Goal: Task Accomplishment & Management: Complete application form

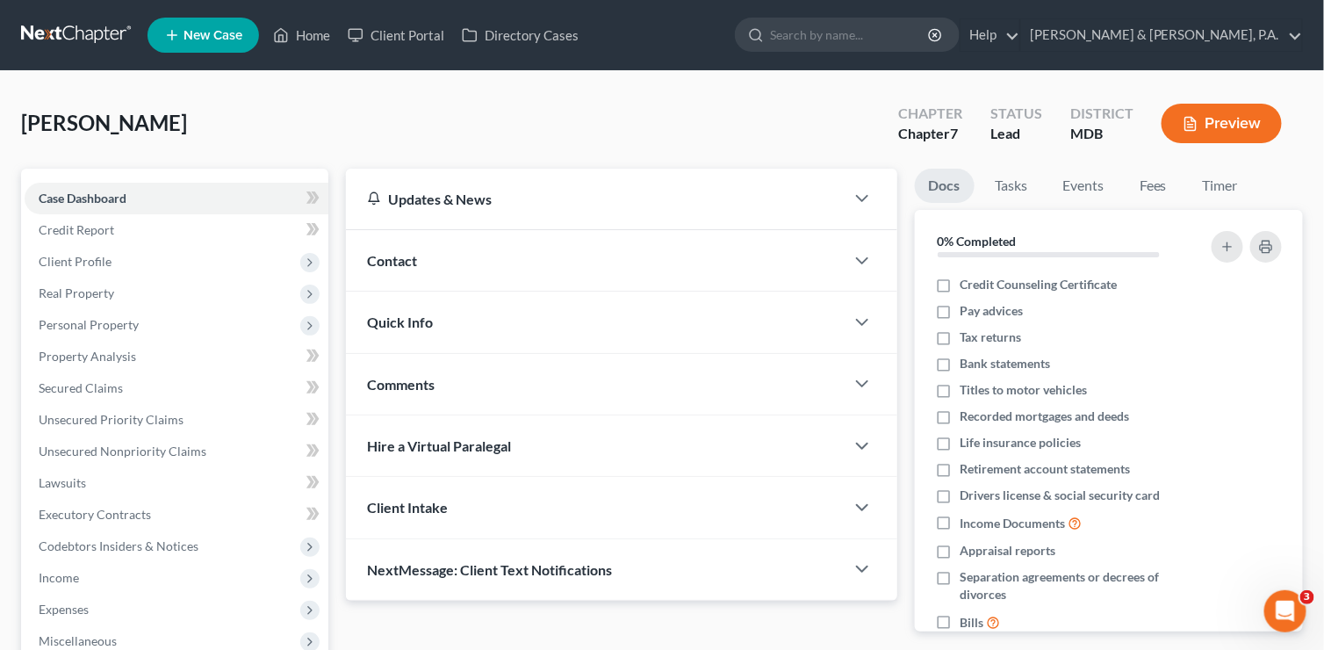
click at [301, 117] on div "[PERSON_NAME] Upgraded Chapter Chapter 7 Status Lead District MDB Preview" at bounding box center [662, 130] width 1282 height 76
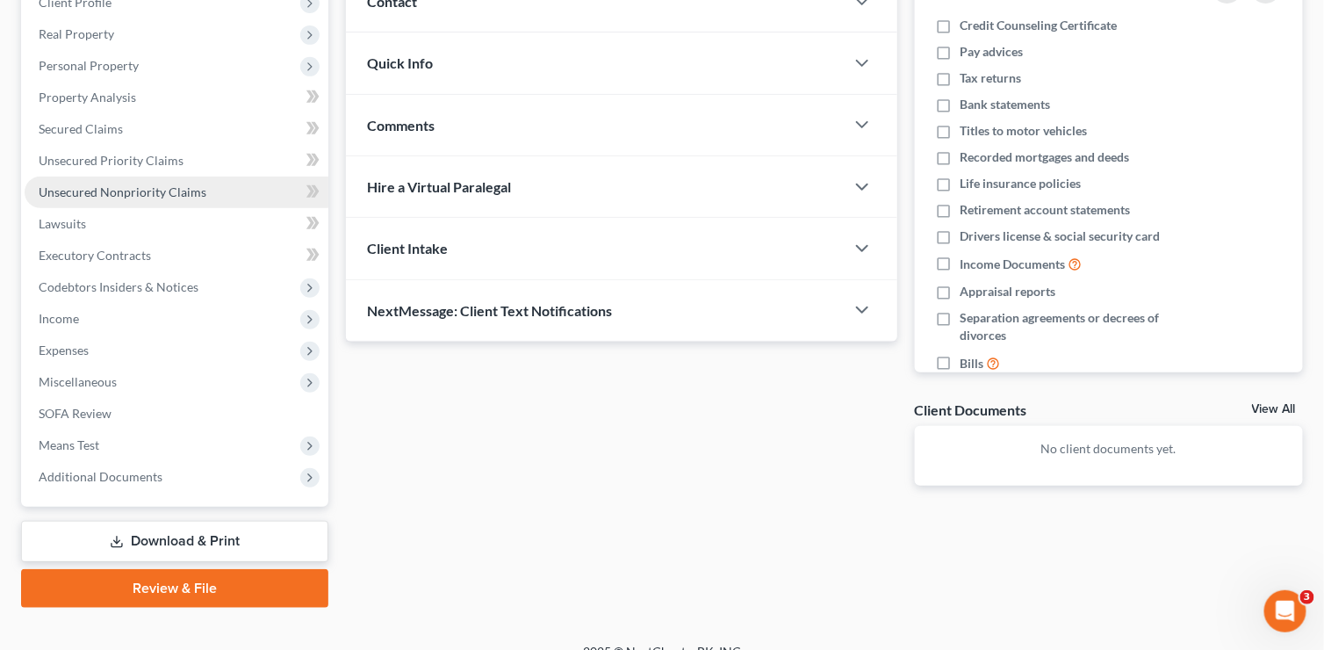
scroll to position [281, 0]
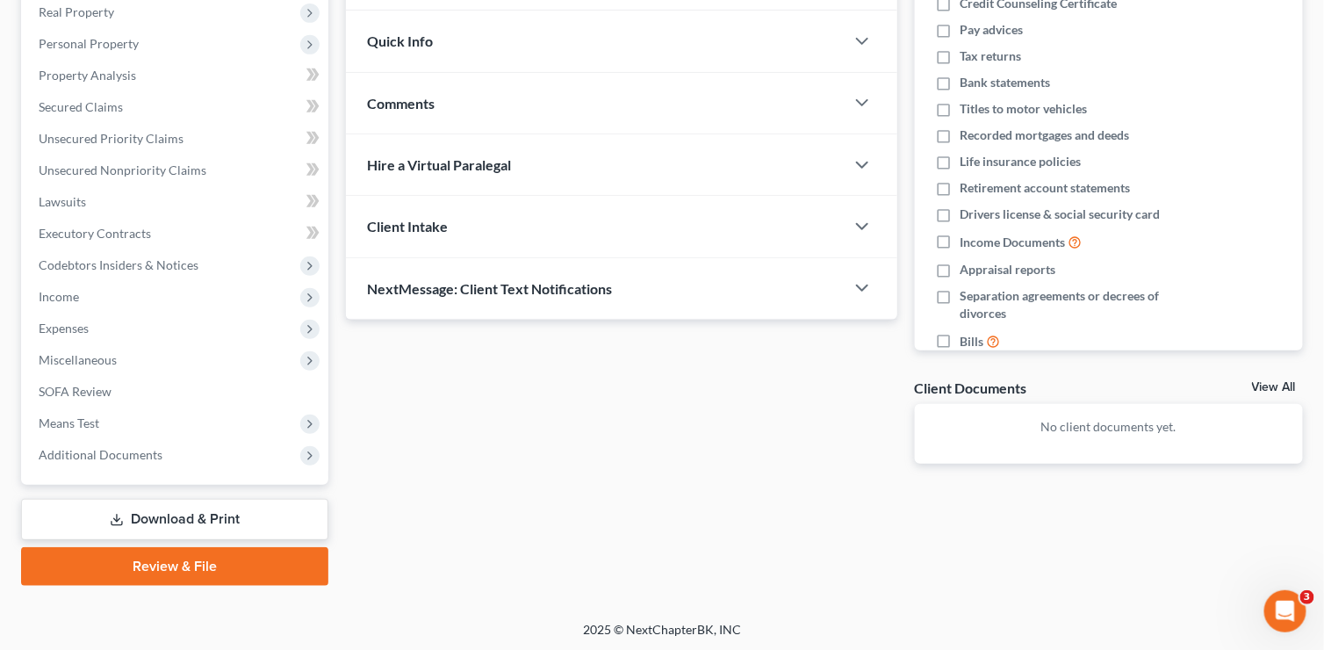
click at [177, 513] on link "Download & Print" at bounding box center [174, 519] width 307 height 41
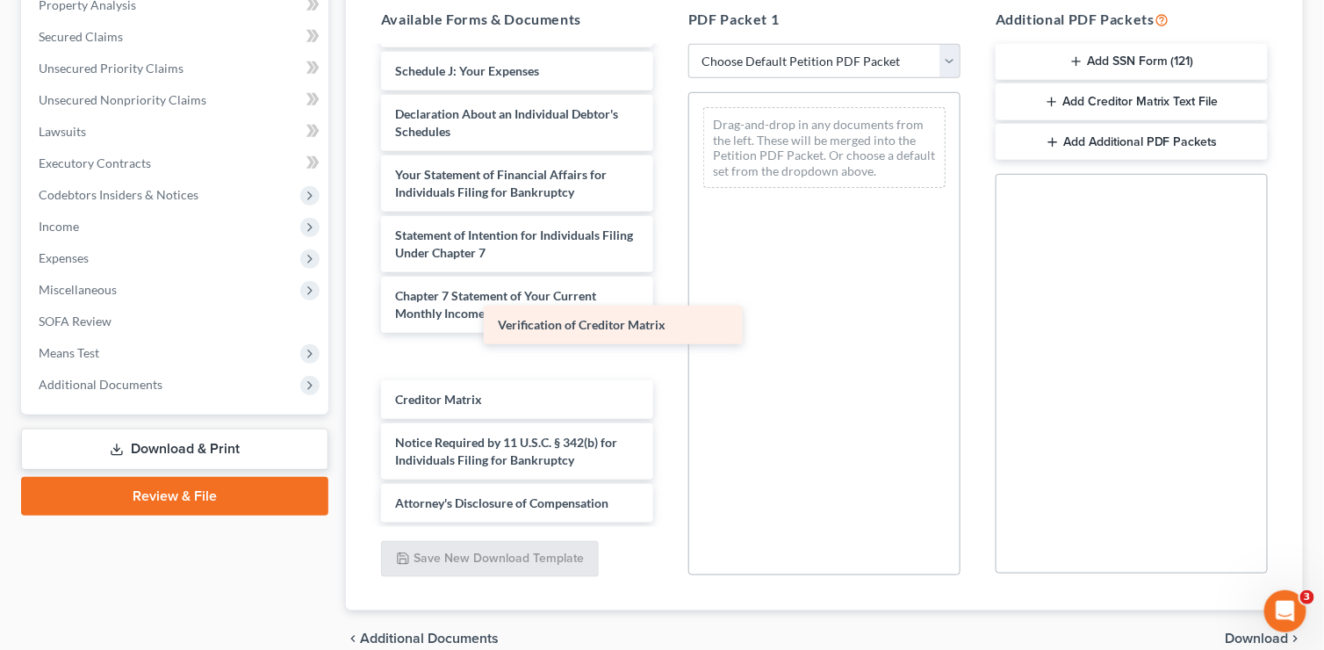
scroll to position [446, 0]
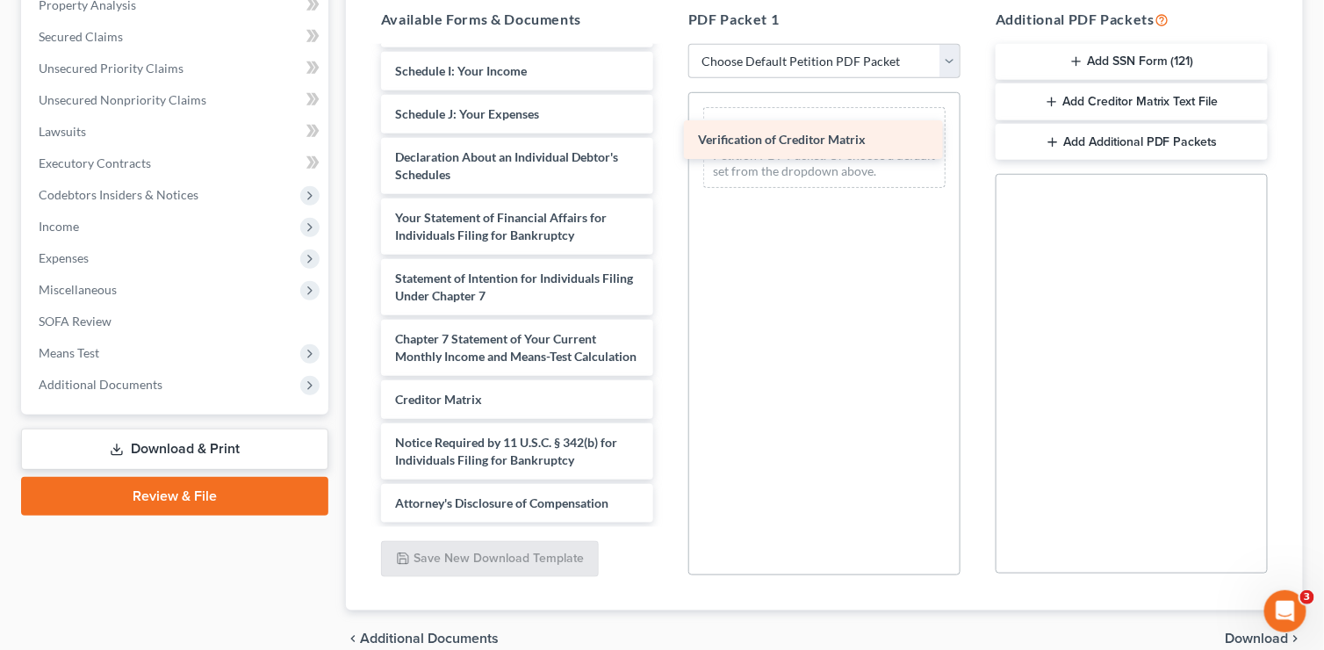
drag, startPoint x: 516, startPoint y: 400, endPoint x: 819, endPoint y: 141, distance: 398.0
click at [667, 141] on div "Verification of Creditor Matrix Voluntary Petition for Individuals Filing for B…" at bounding box center [517, 71] width 300 height 903
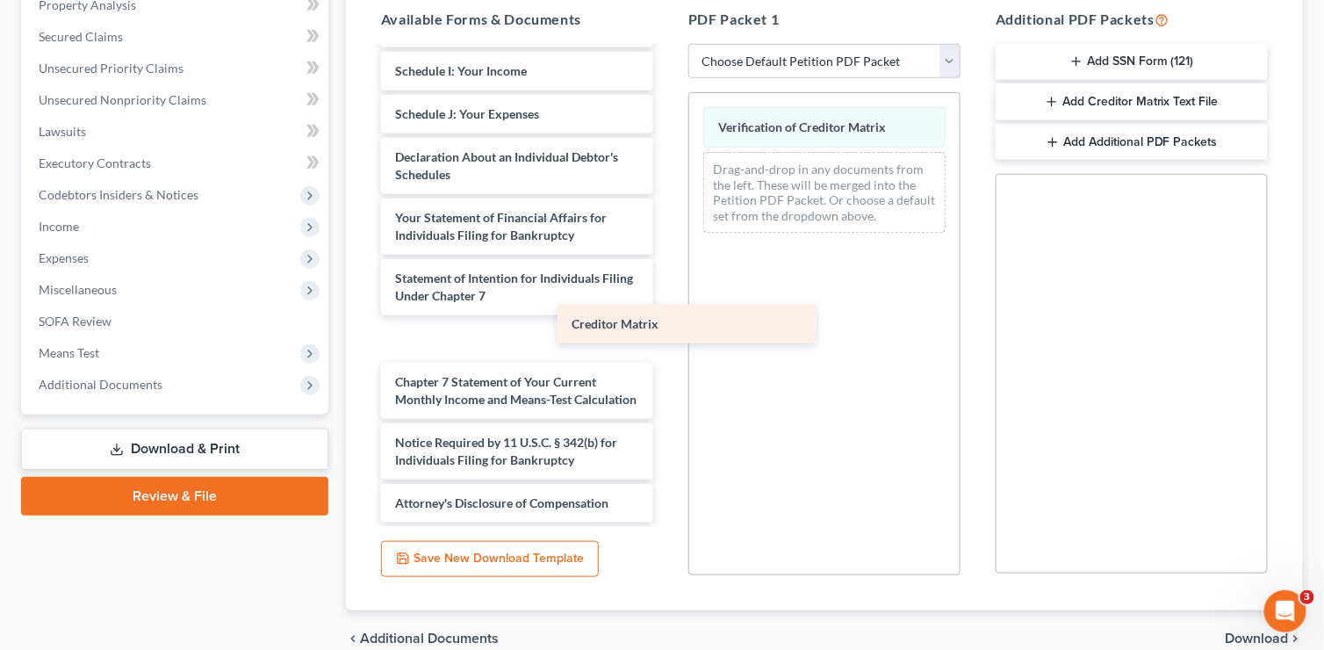
scroll to position [402, 0]
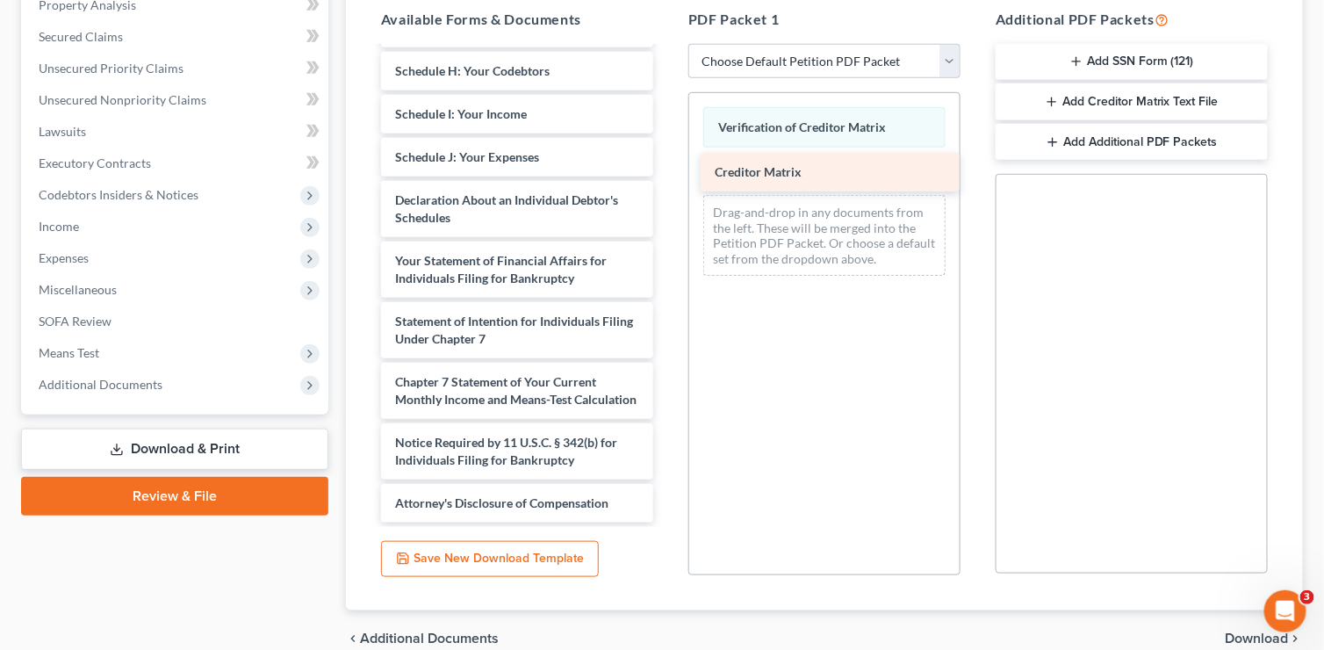
drag, startPoint x: 493, startPoint y: 404, endPoint x: 818, endPoint y: 176, distance: 397.1
click at [667, 176] on div "Creditor Matrix Voluntary Petition for Individuals Filing for Bankruptcy Summar…" at bounding box center [517, 93] width 300 height 860
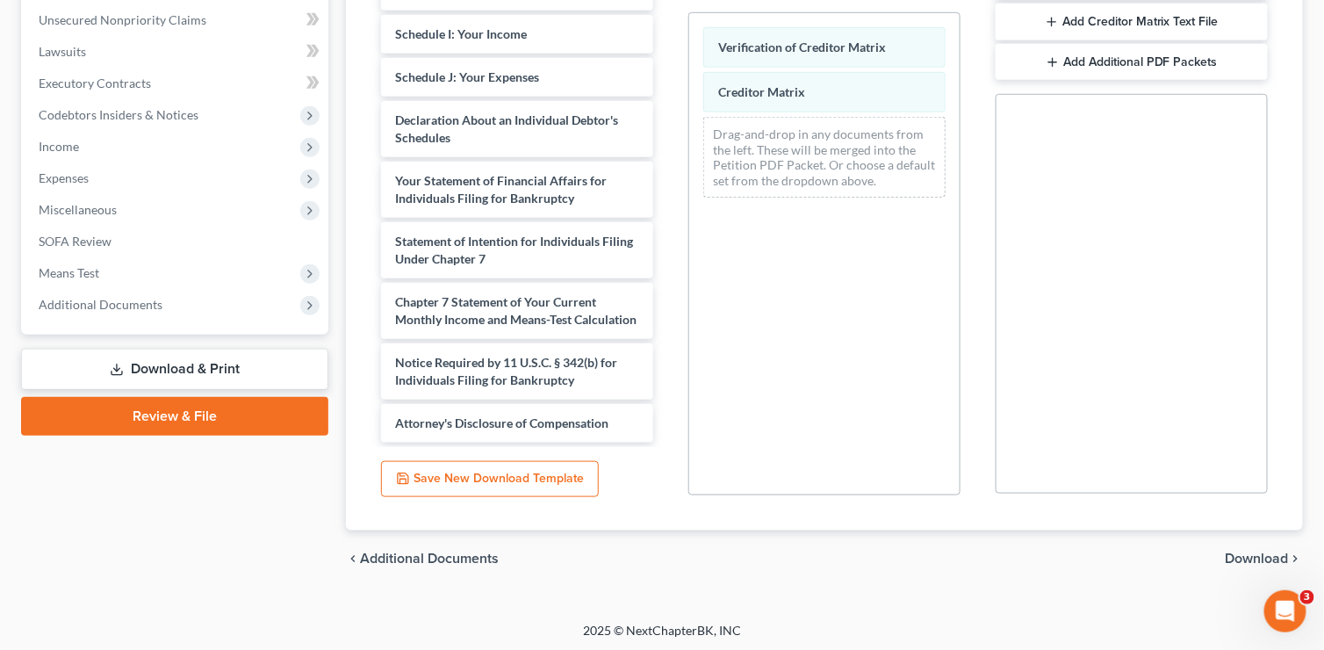
scroll to position [432, 0]
click at [1258, 559] on span "Download" at bounding box center [1257, 558] width 63 height 14
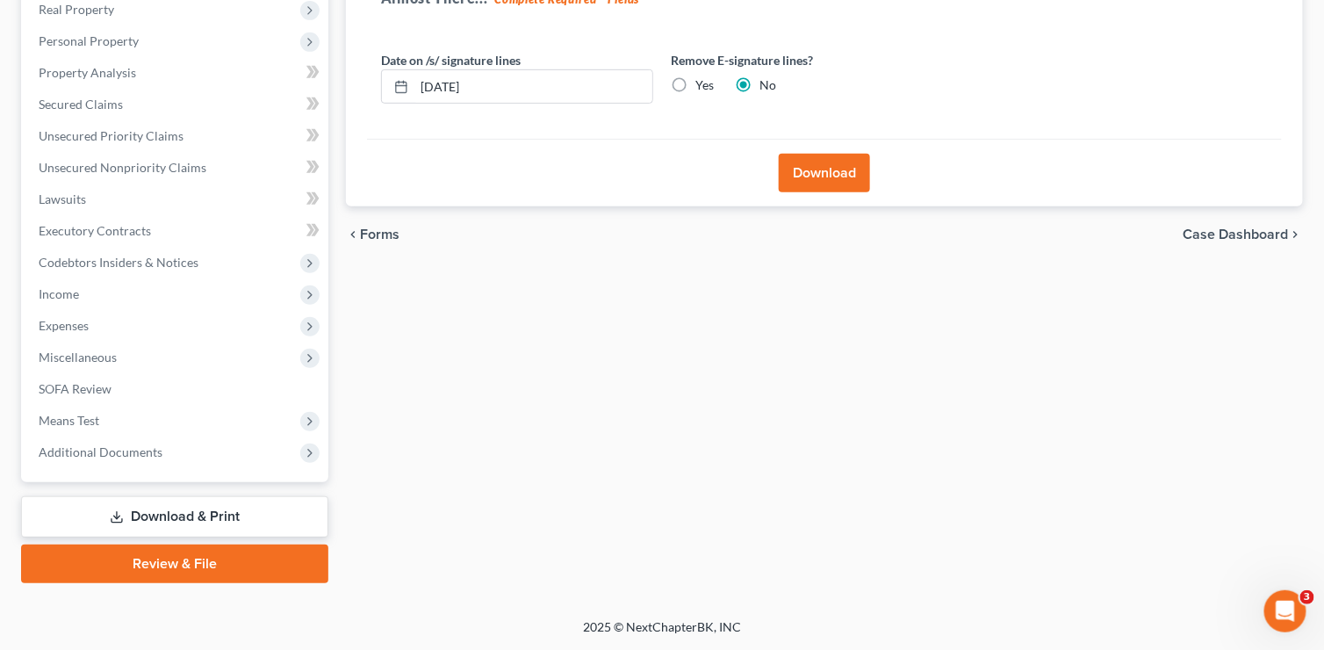
scroll to position [281, 0]
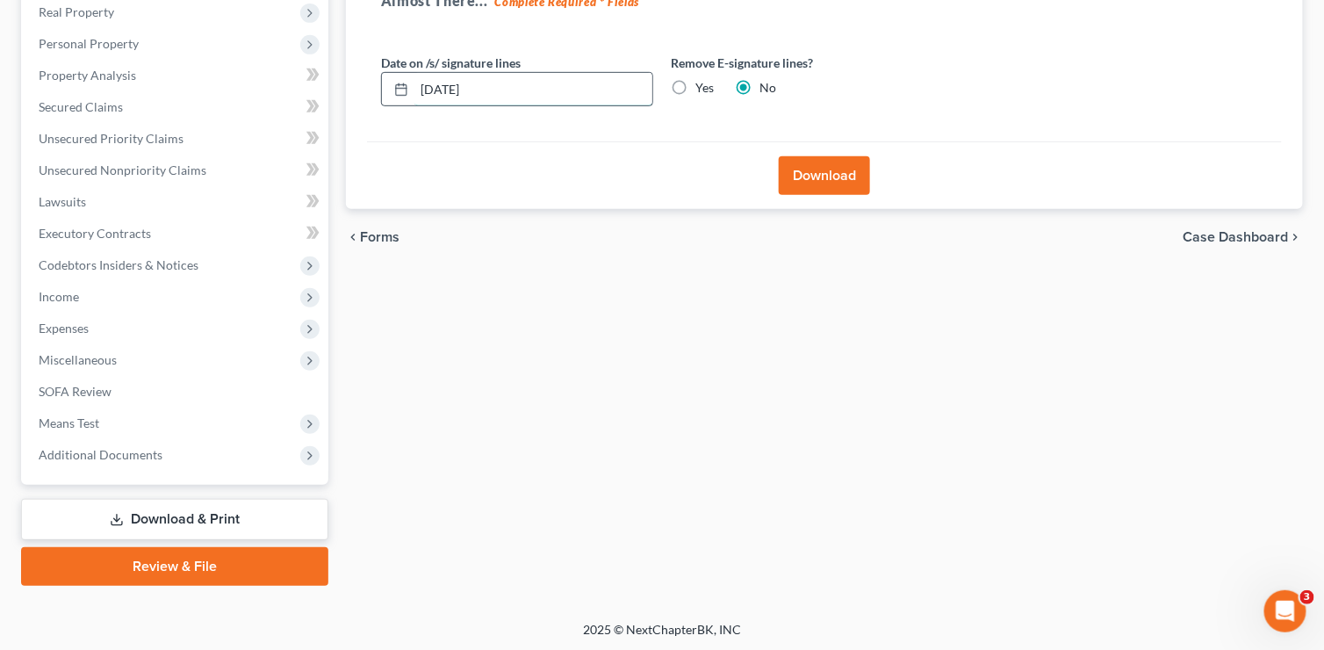
click at [454, 86] on input "[DATE]" at bounding box center [533, 89] width 238 height 33
click at [591, 87] on input "[DATE]" at bounding box center [533, 89] width 238 height 33
type input "[DATE]"
click at [811, 175] on button "Download" at bounding box center [824, 175] width 91 height 39
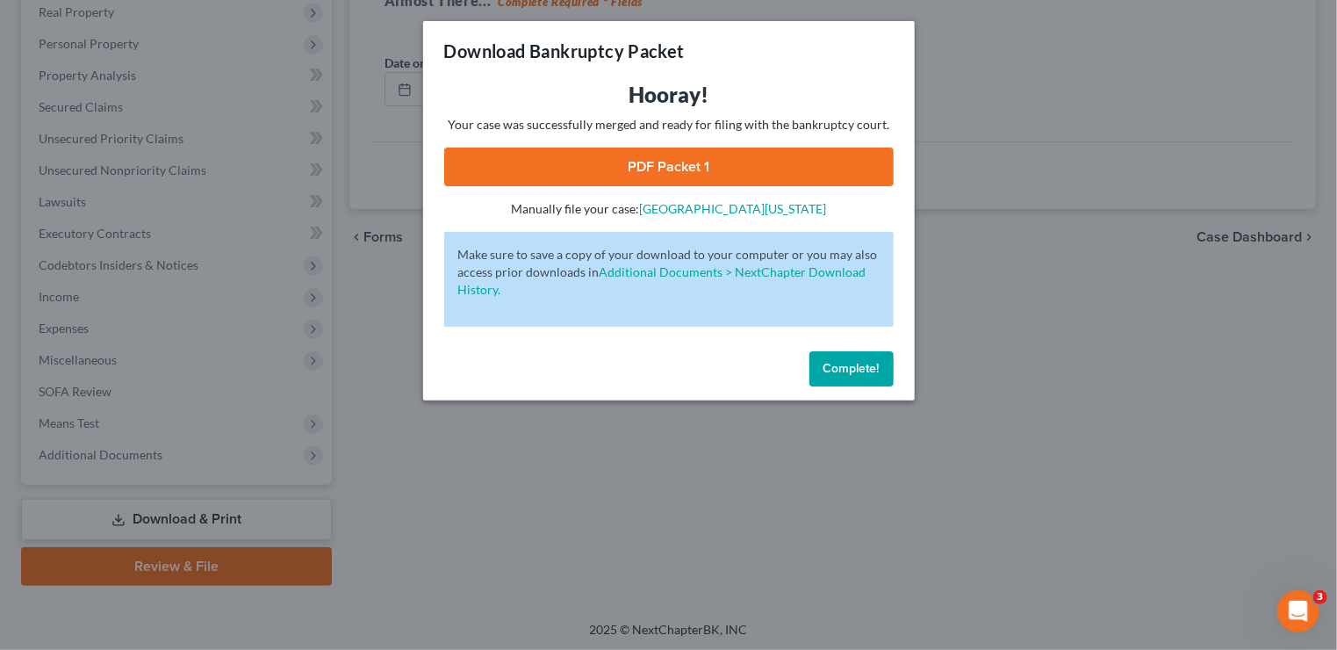
click at [690, 168] on link "PDF Packet 1" at bounding box center [669, 167] width 450 height 39
click at [850, 366] on span "Complete!" at bounding box center [852, 368] width 56 height 15
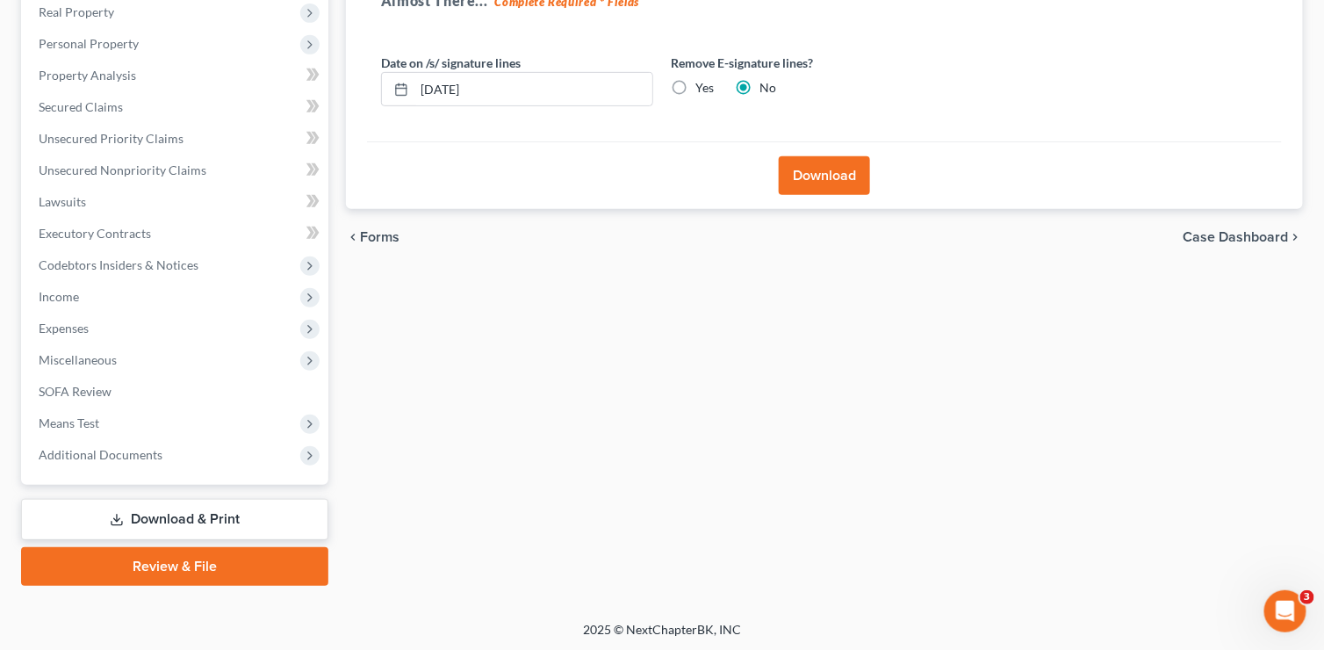
click at [1195, 234] on span "Case Dashboard" at bounding box center [1236, 237] width 105 height 14
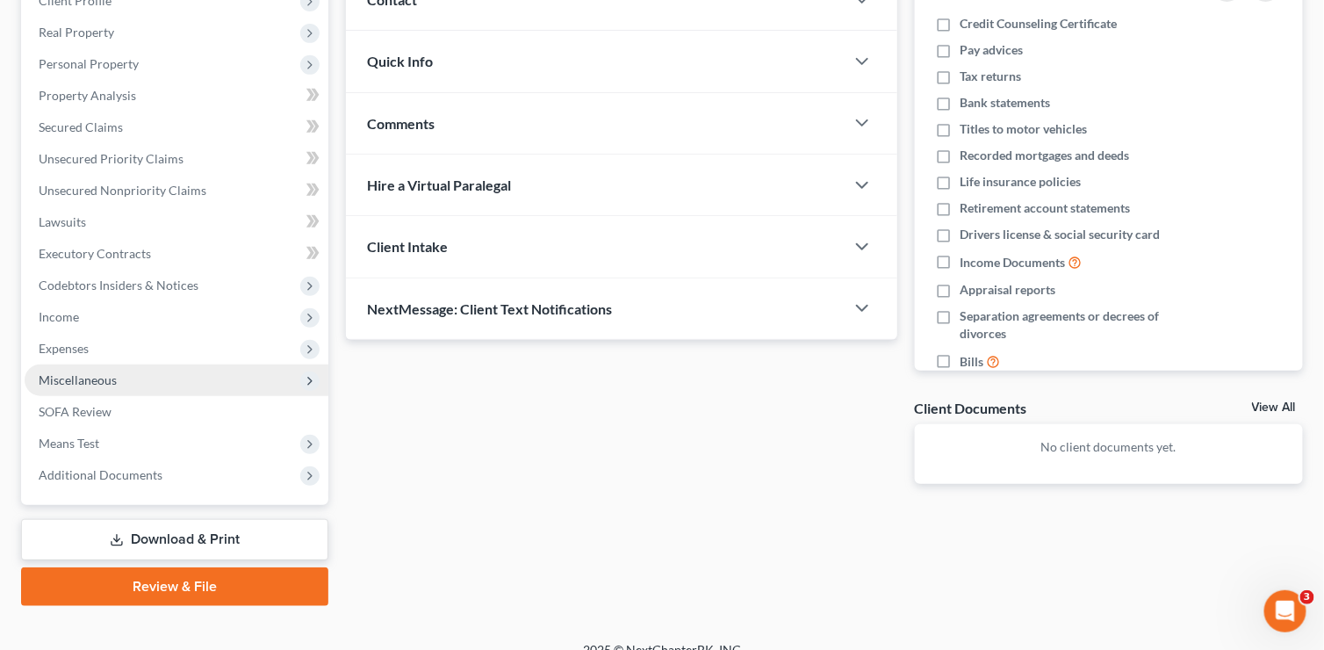
scroll to position [281, 0]
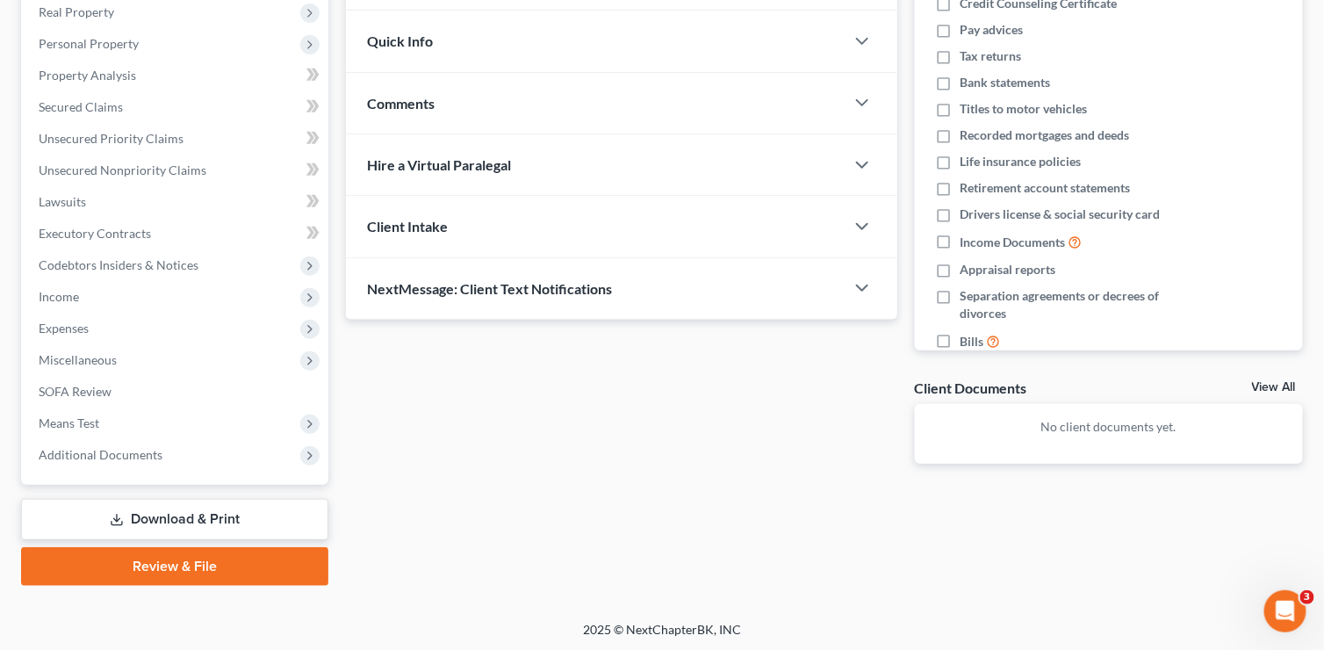
click at [191, 511] on link "Download & Print" at bounding box center [174, 519] width 307 height 41
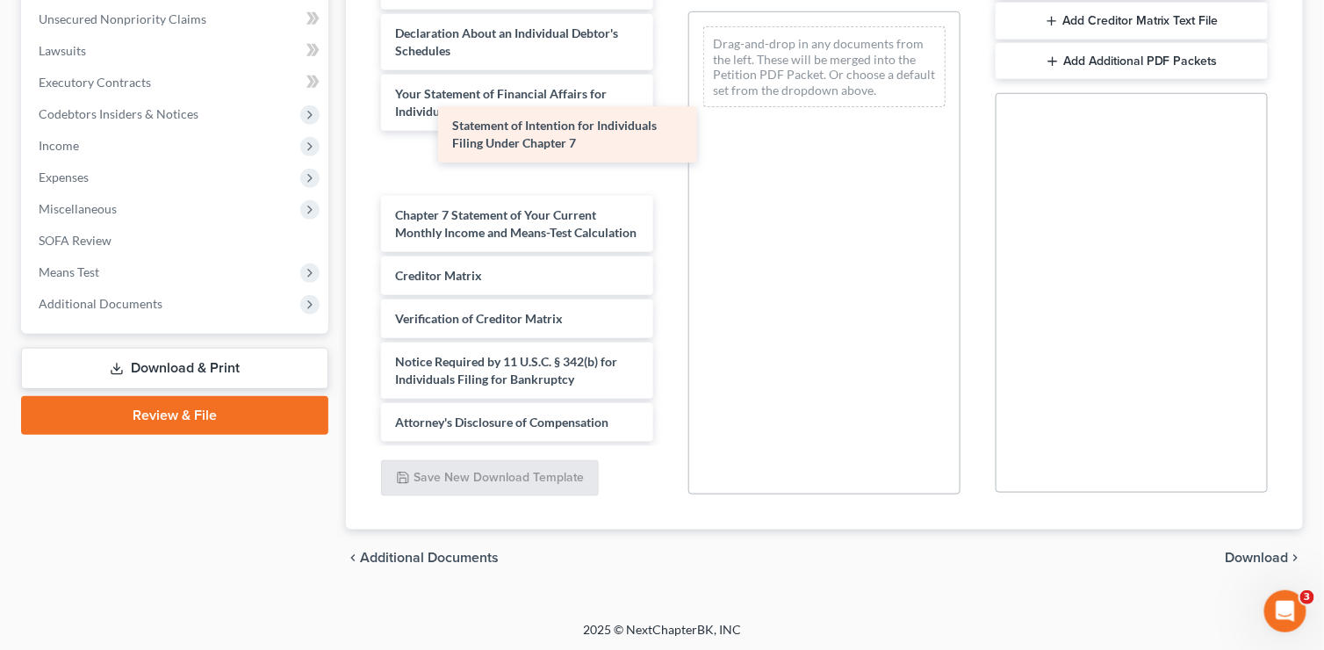
scroll to position [429, 0]
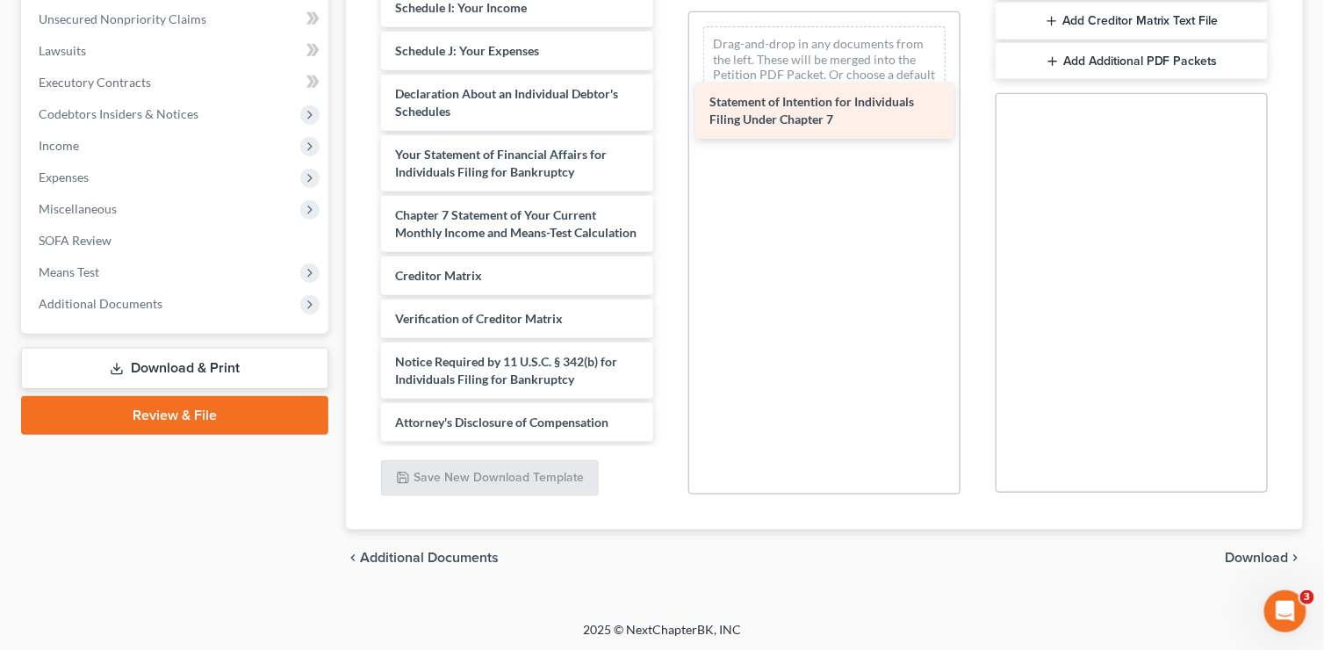
drag, startPoint x: 500, startPoint y: 147, endPoint x: 814, endPoint y: 113, distance: 316.1
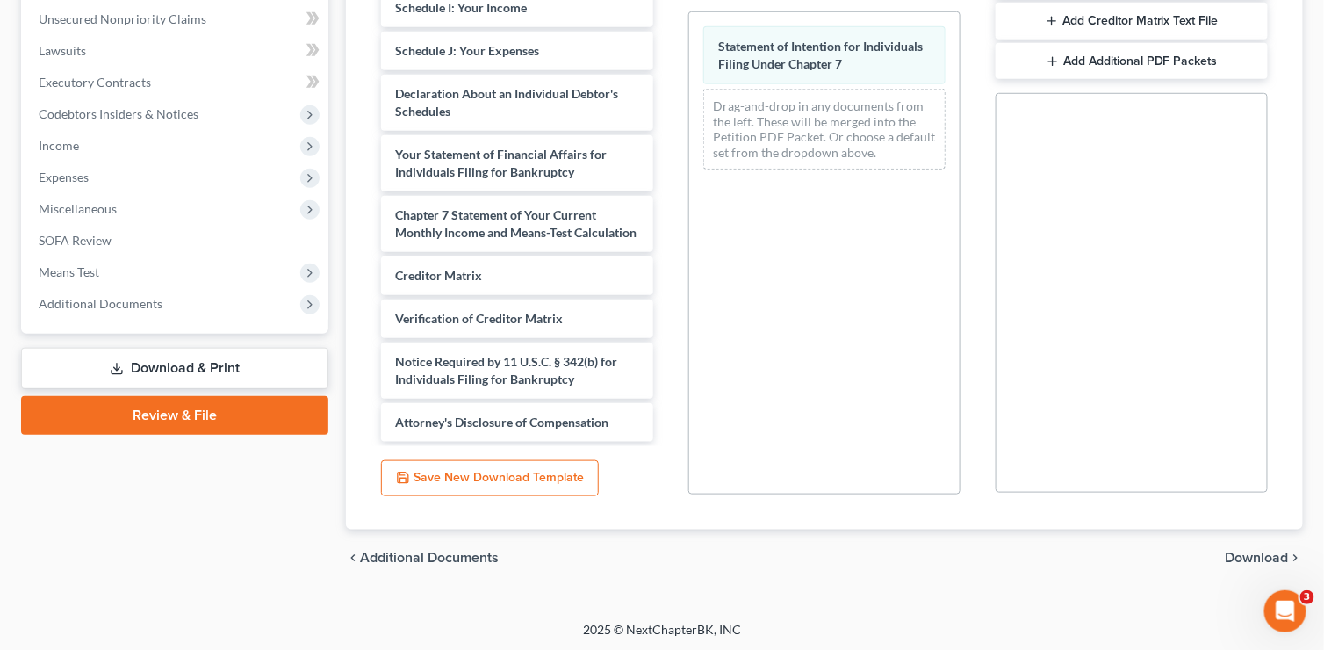
click at [1250, 558] on span "Download" at bounding box center [1257, 558] width 63 height 14
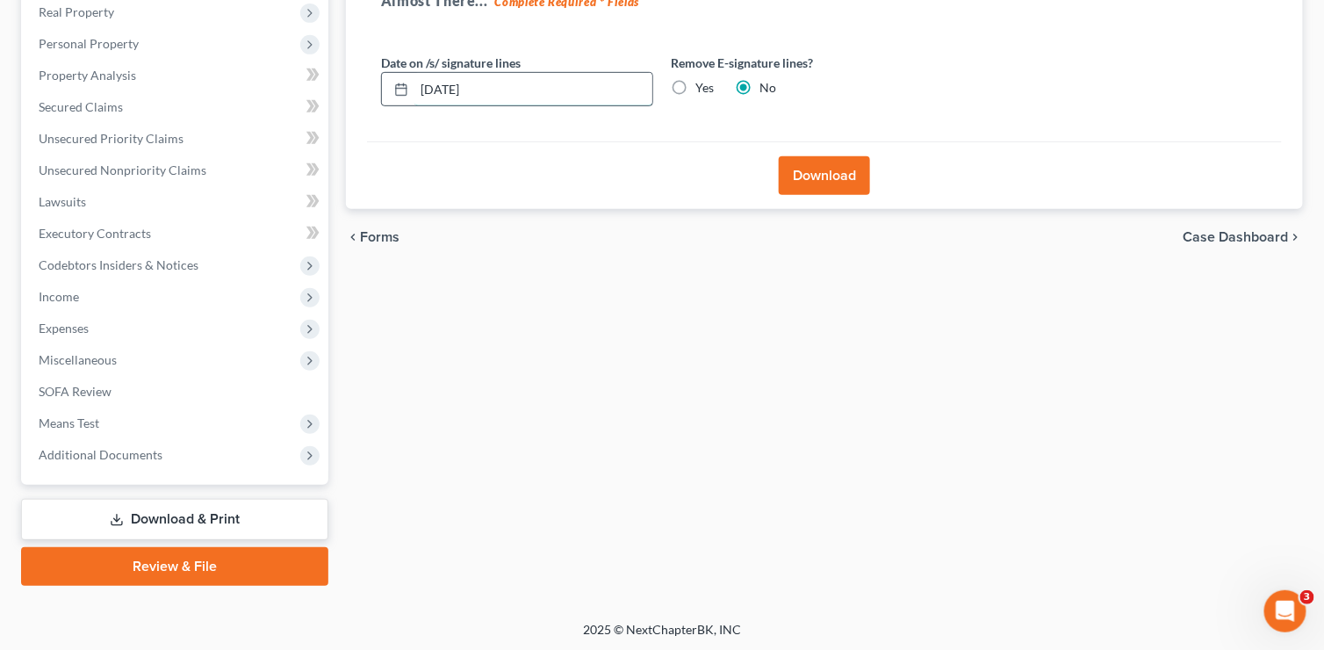
click at [448, 84] on input "[DATE]" at bounding box center [533, 89] width 238 height 33
type input "[DATE]"
click at [829, 173] on button "Download" at bounding box center [824, 175] width 91 height 39
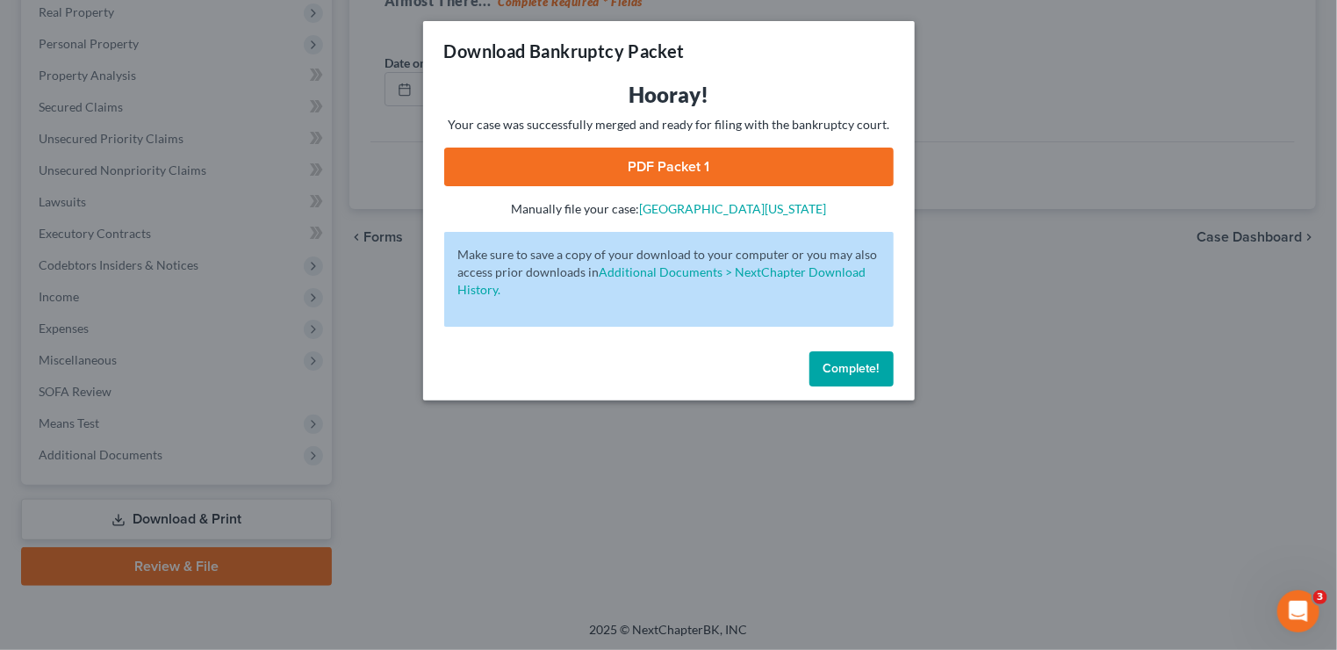
click at [718, 174] on link "PDF Packet 1" at bounding box center [669, 167] width 450 height 39
click at [831, 360] on button "Complete!" at bounding box center [852, 368] width 84 height 35
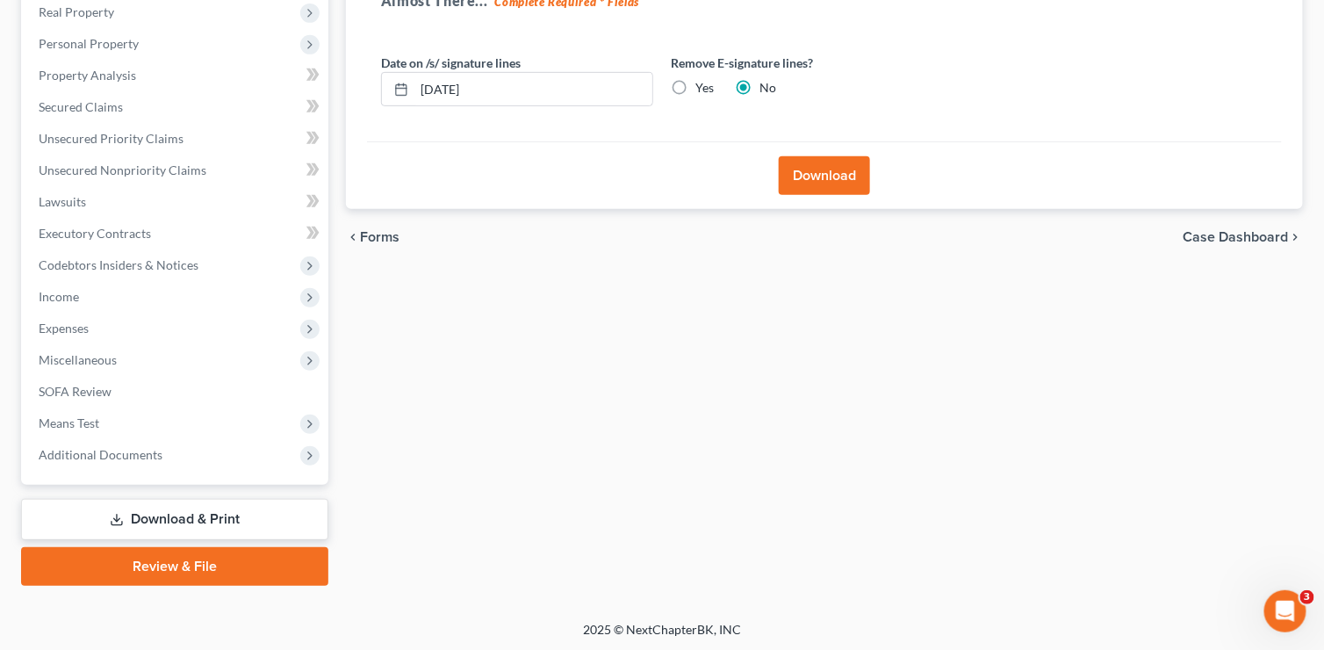
click at [1228, 231] on span "Case Dashboard" at bounding box center [1236, 237] width 105 height 14
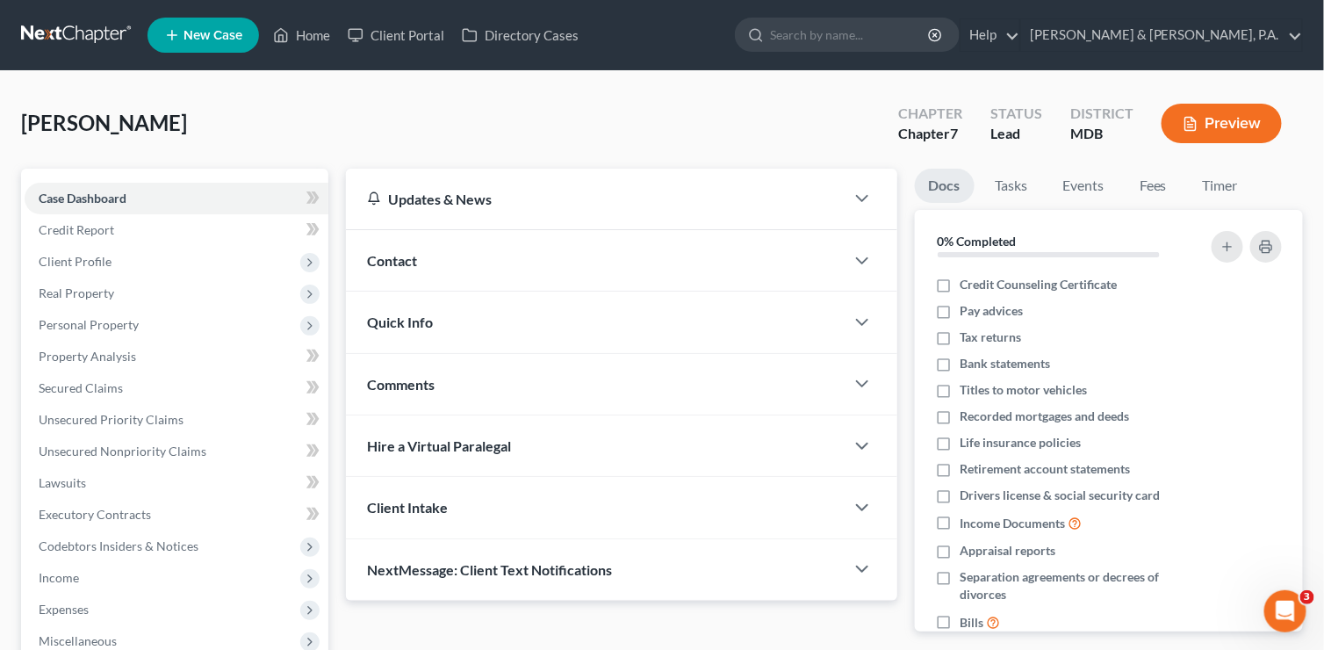
click at [325, 115] on div "[PERSON_NAME] Upgraded Chapter Chapter 7 Status Lead District MDB Preview" at bounding box center [662, 130] width 1282 height 76
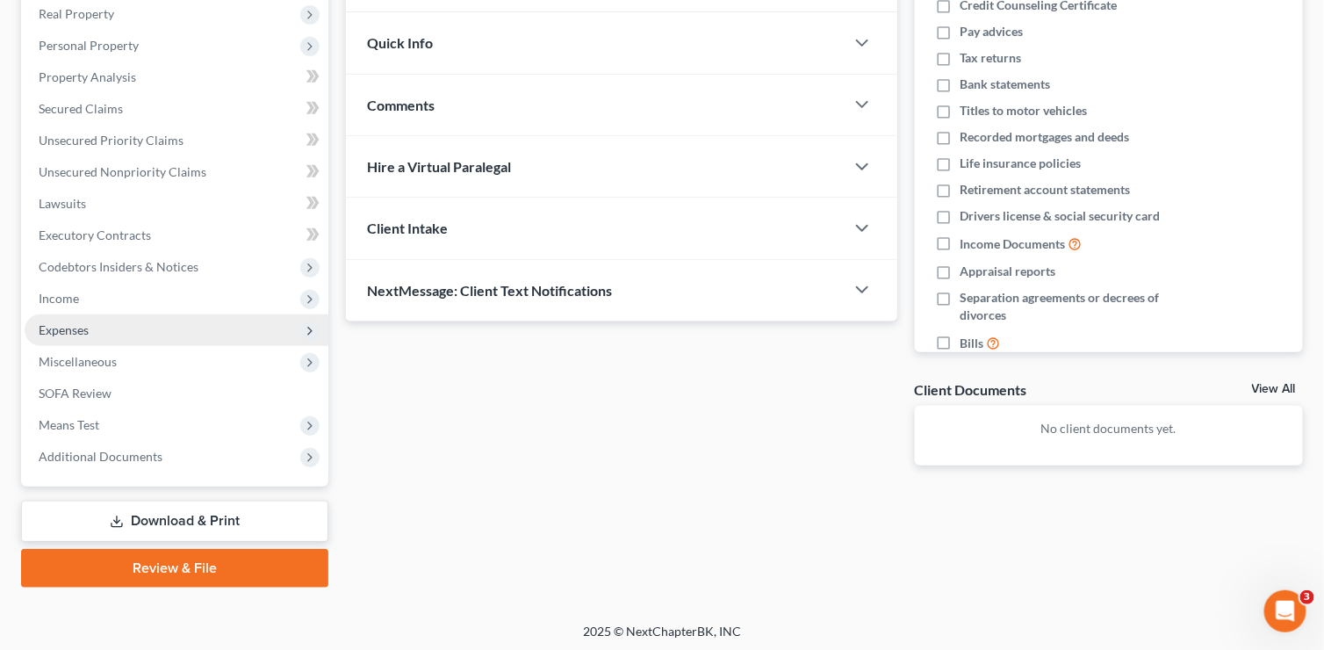
scroll to position [281, 0]
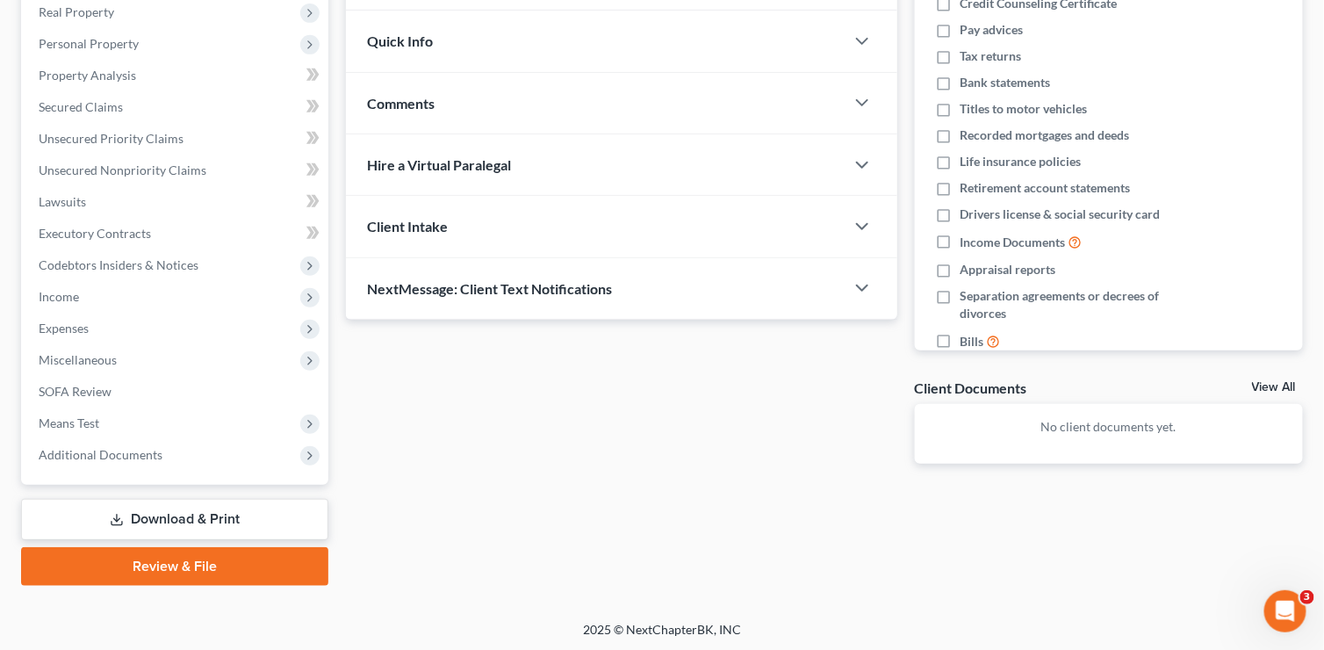
click at [162, 519] on link "Download & Print" at bounding box center [174, 519] width 307 height 41
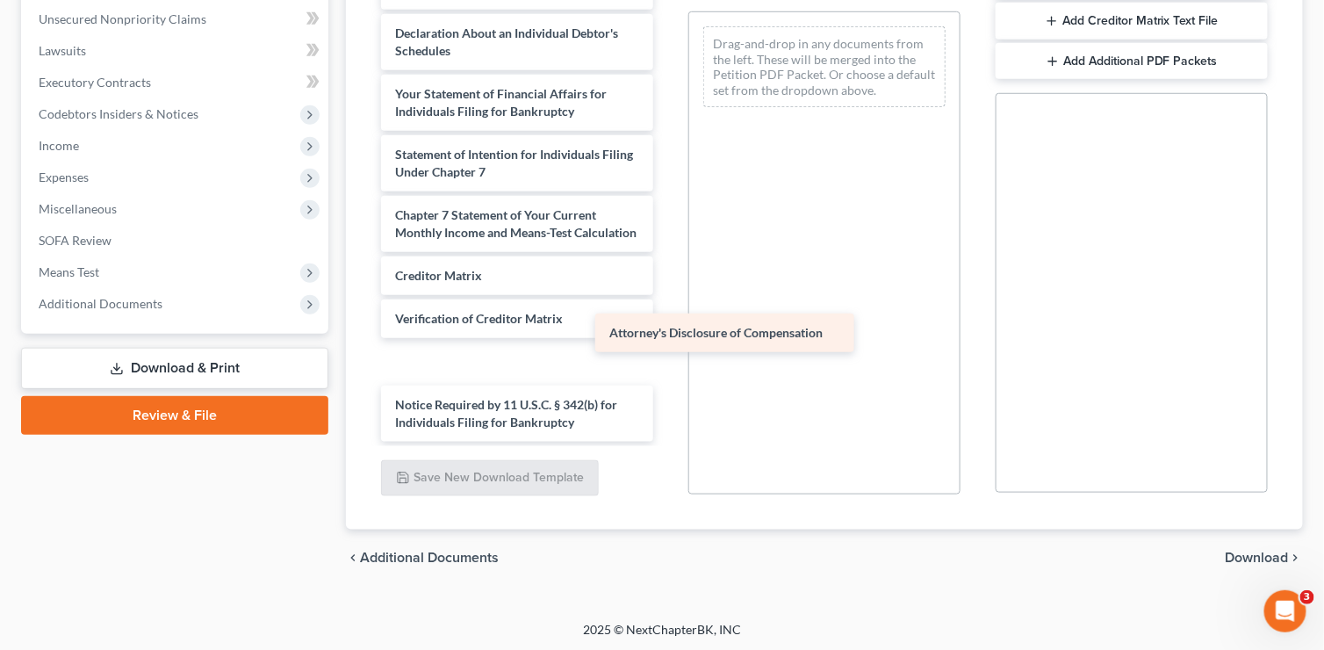
scroll to position [446, 0]
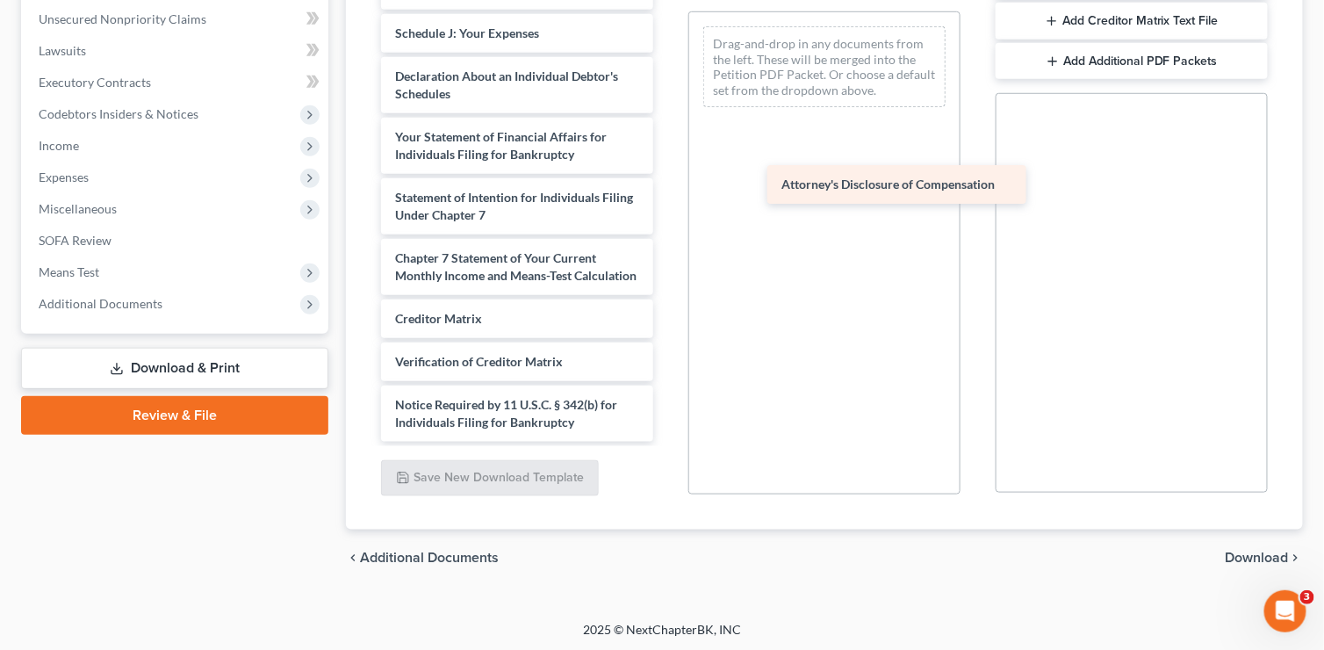
drag, startPoint x: 482, startPoint y: 422, endPoint x: 882, endPoint y: 173, distance: 471.0
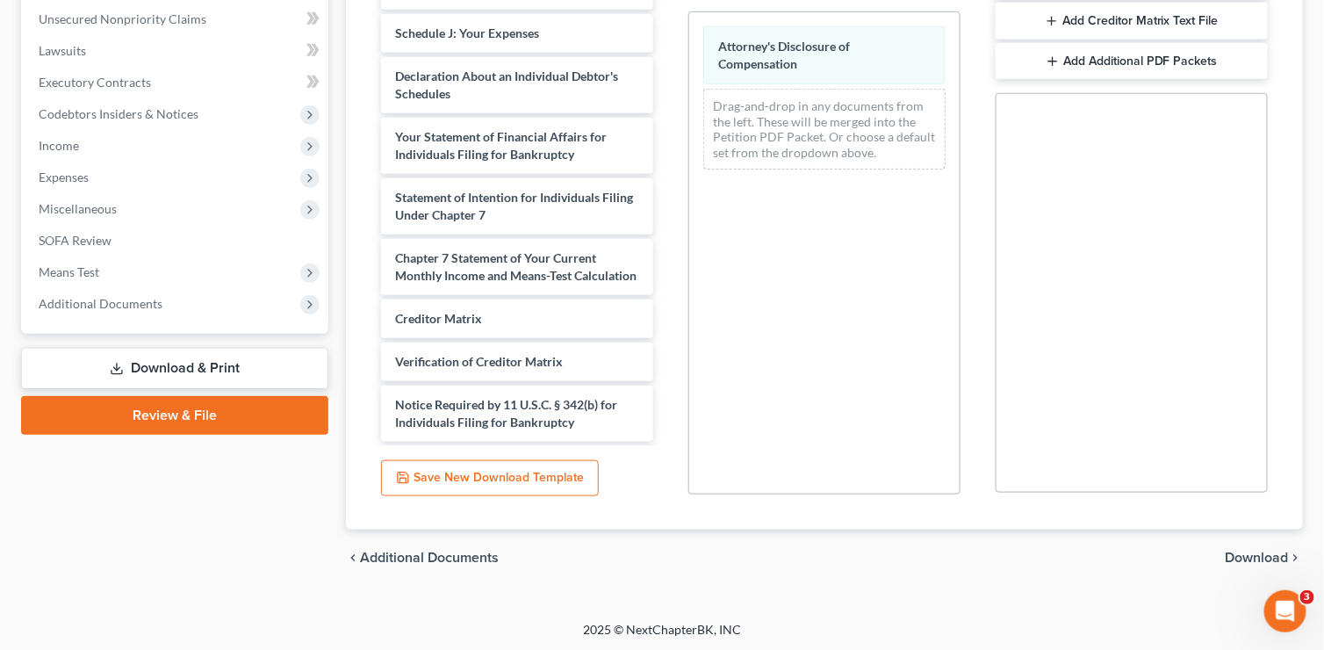
click at [1254, 555] on span "Download" at bounding box center [1257, 558] width 63 height 14
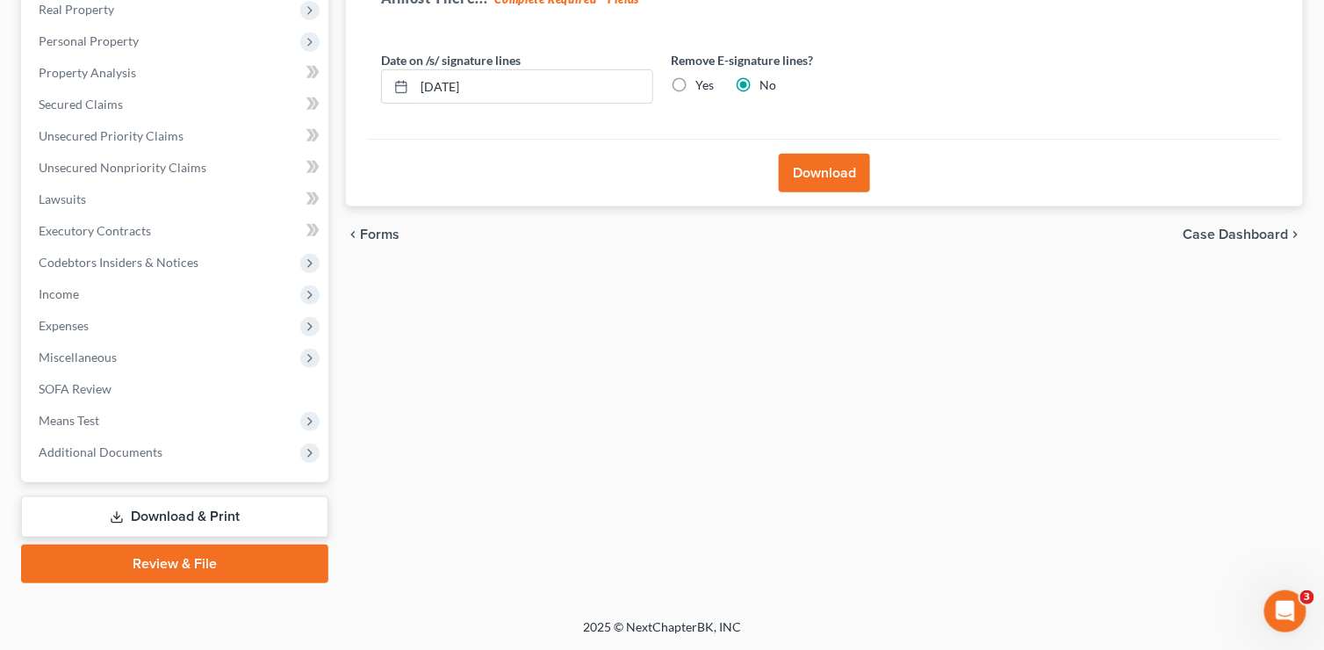
scroll to position [281, 0]
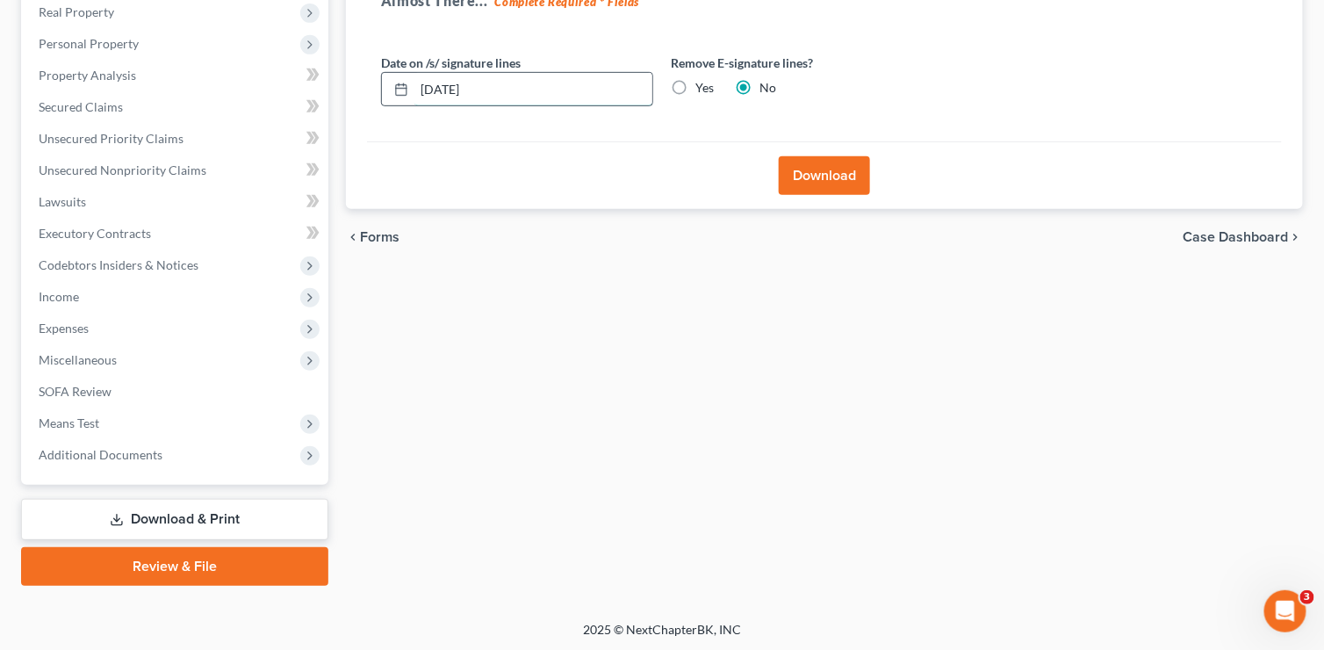
click at [455, 86] on input "[DATE]" at bounding box center [533, 89] width 238 height 33
type input "[DATE]"
click at [805, 161] on button "Download" at bounding box center [824, 175] width 91 height 39
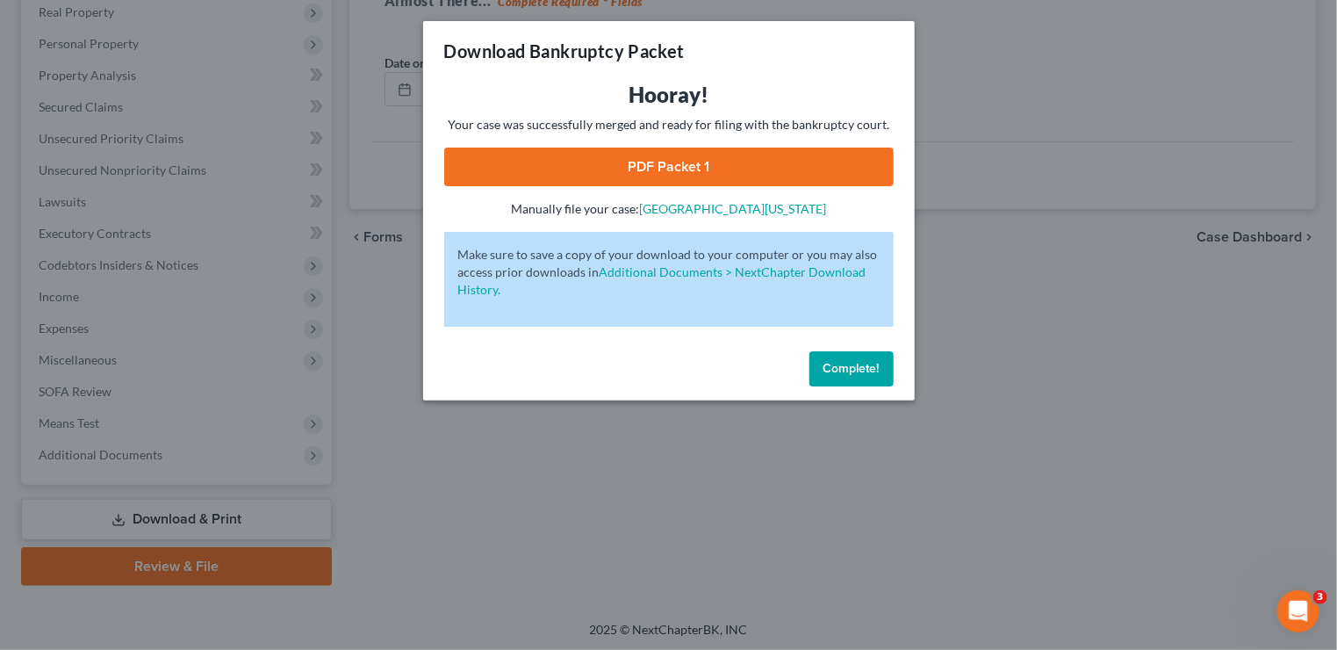
click at [673, 169] on link "PDF Packet 1" at bounding box center [669, 167] width 450 height 39
click at [824, 364] on span "Complete!" at bounding box center [852, 368] width 56 height 15
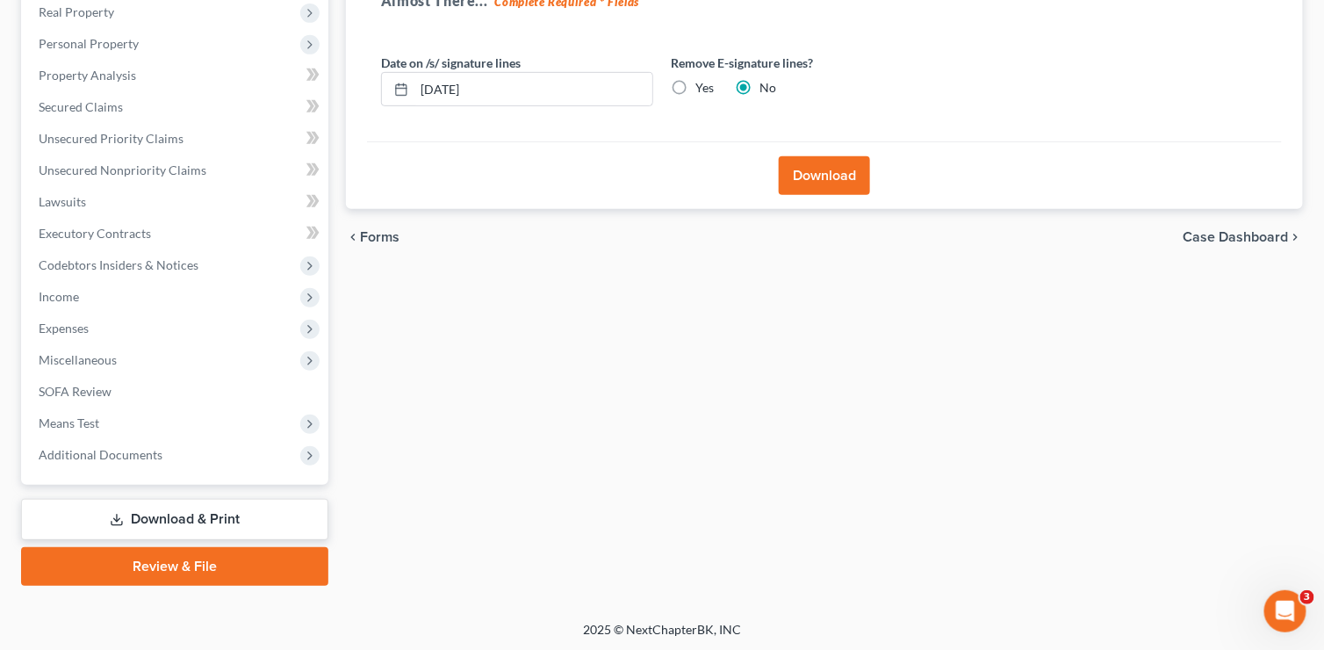
click at [1229, 230] on span "Case Dashboard" at bounding box center [1236, 237] width 105 height 14
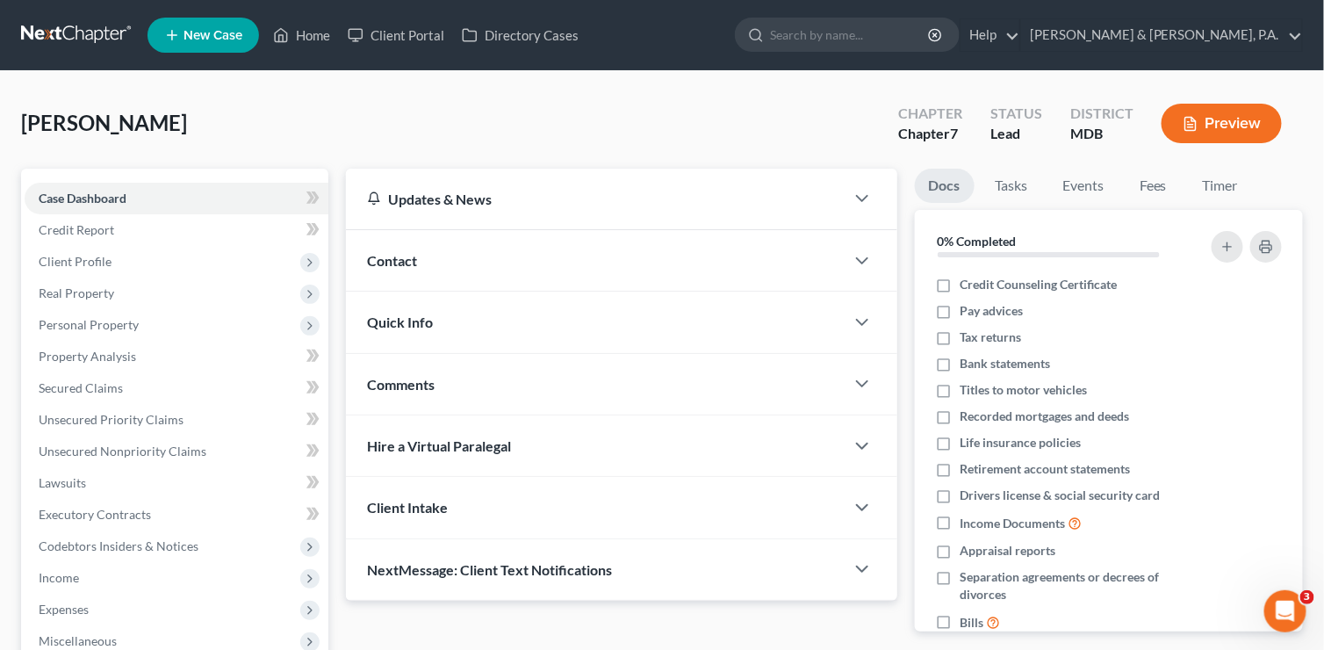
drag, startPoint x: 313, startPoint y: 98, endPoint x: 309, endPoint y: 4, distance: 94.1
click at [313, 98] on div "[PERSON_NAME] Upgraded Chapter Chapter 7 Status Lead District MDB Preview" at bounding box center [662, 130] width 1282 height 76
click at [78, 350] on span "Property Analysis" at bounding box center [87, 356] width 97 height 15
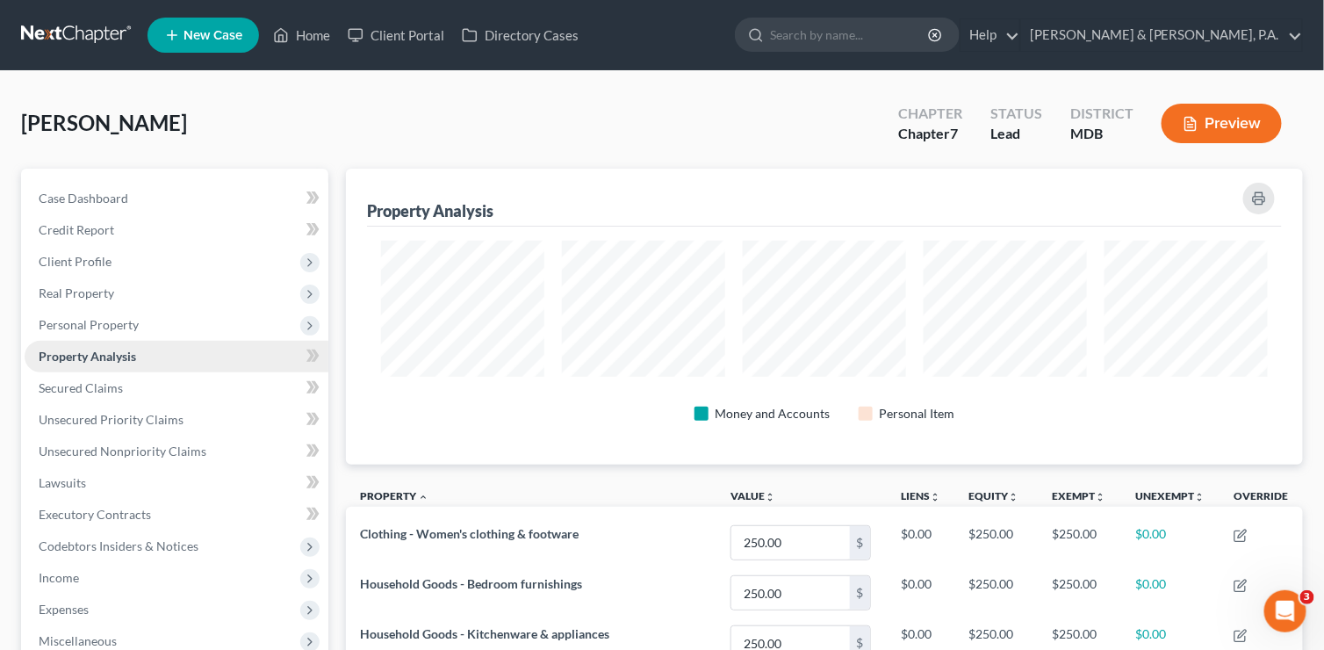
scroll to position [295, 957]
click at [36, 138] on div "[PERSON_NAME] Upgraded Chapter Chapter 7 Status Lead District MDB Preview" at bounding box center [662, 130] width 1282 height 76
click at [117, 199] on span "Case Dashboard" at bounding box center [84, 198] width 90 height 15
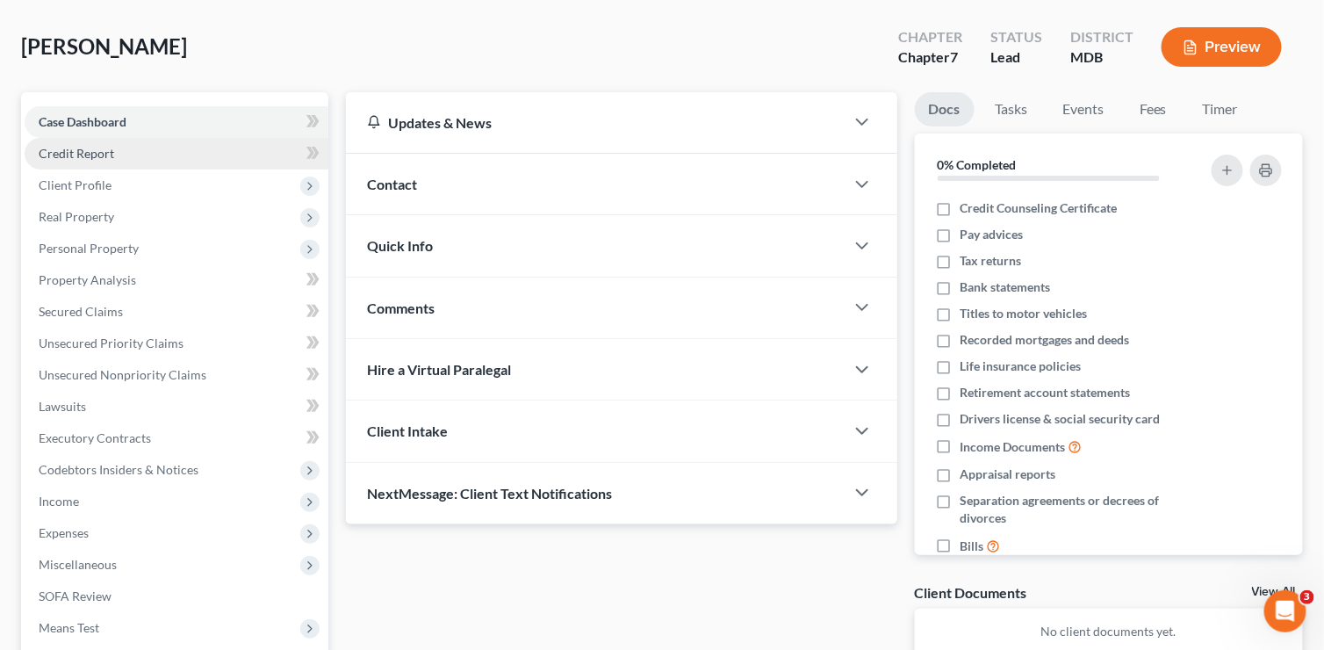
scroll to position [88, 0]
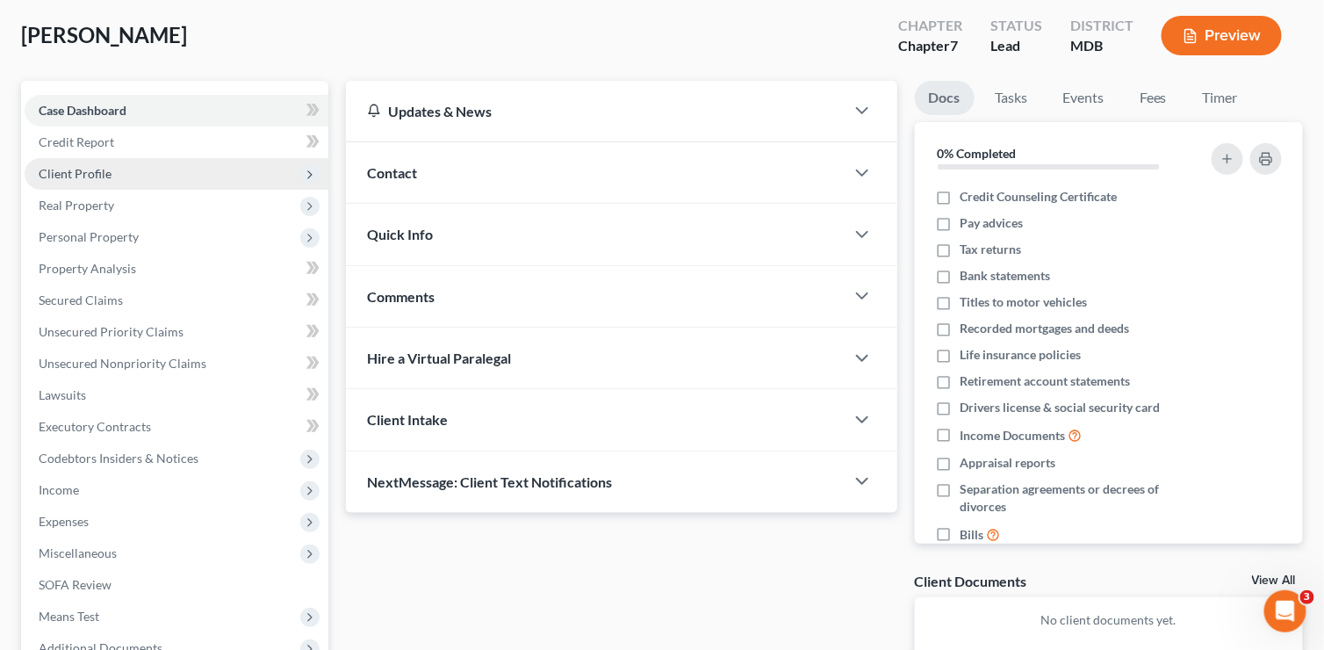
click at [98, 178] on span "Client Profile" at bounding box center [75, 173] width 73 height 15
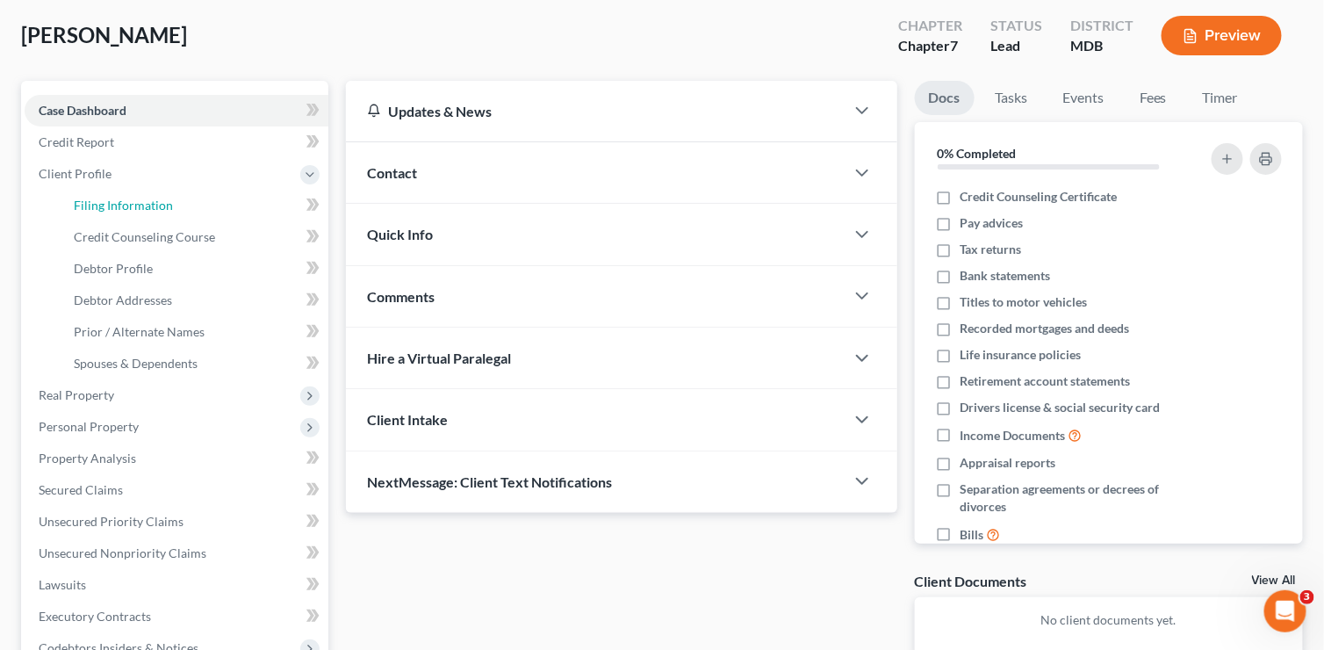
drag, startPoint x: 98, startPoint y: 208, endPoint x: 348, endPoint y: 214, distance: 249.5
click at [98, 207] on span "Filing Information" at bounding box center [123, 205] width 99 height 15
select select "1"
select select "0"
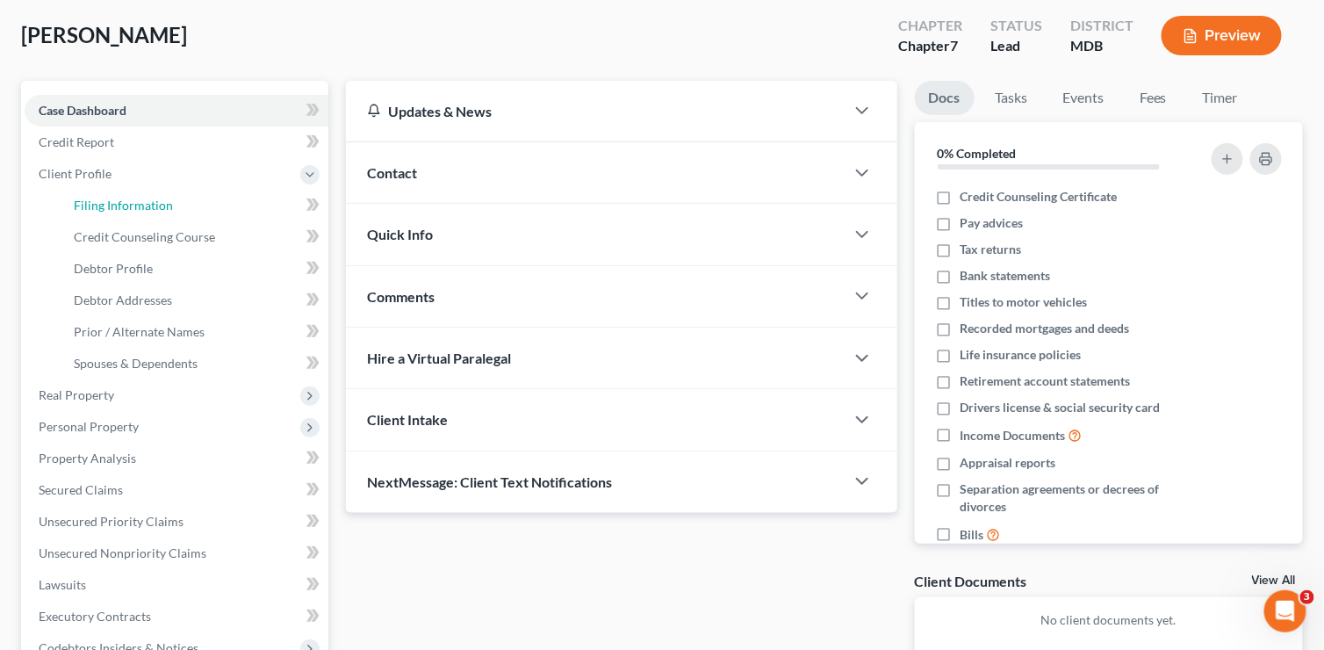
select select "21"
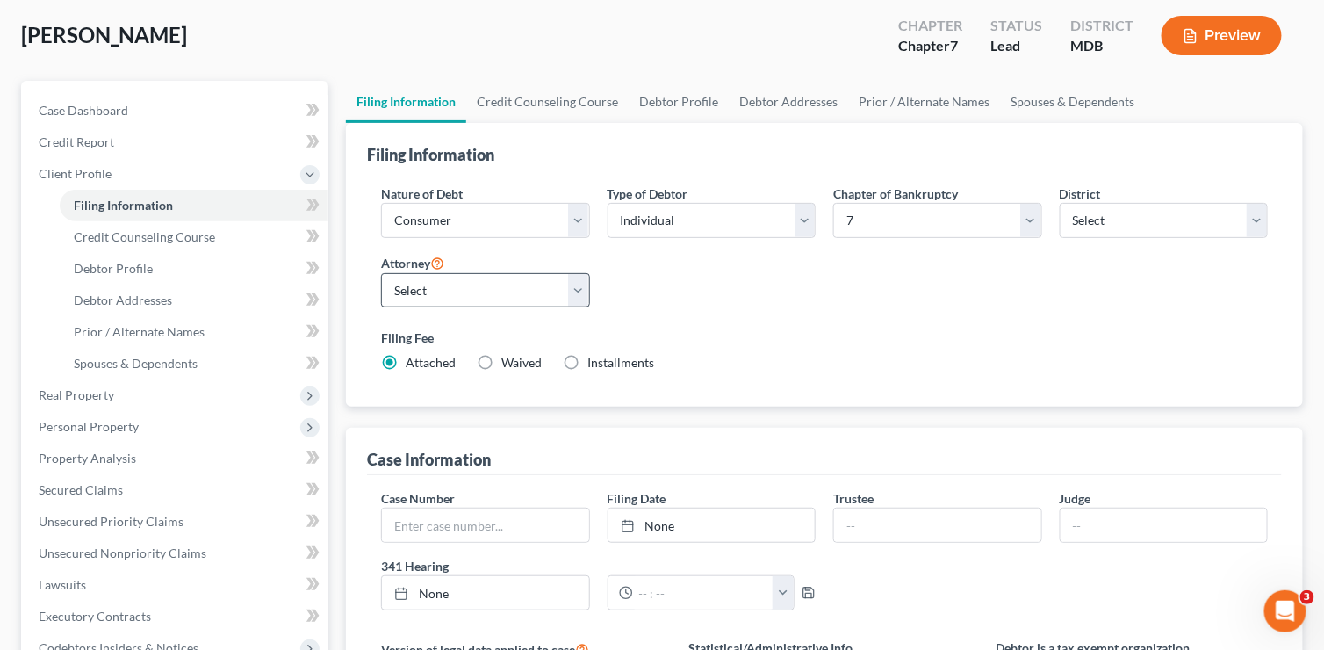
scroll to position [176, 0]
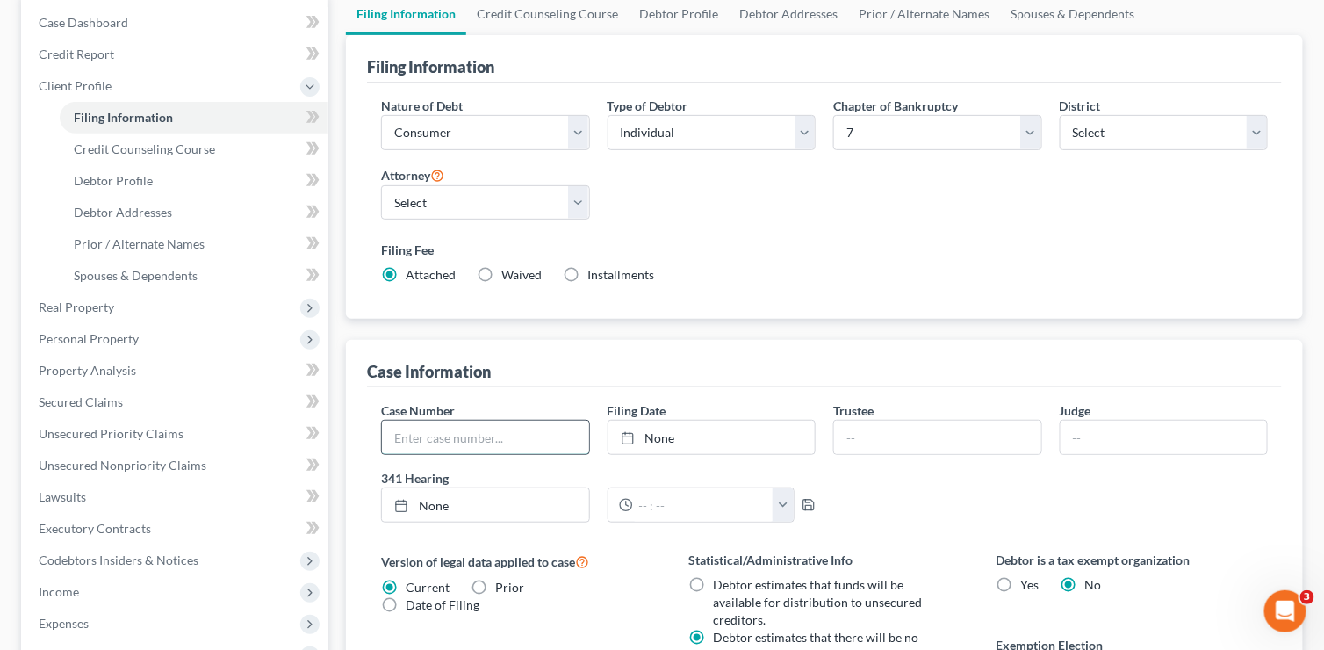
click at [497, 431] on input "text" at bounding box center [485, 437] width 207 height 33
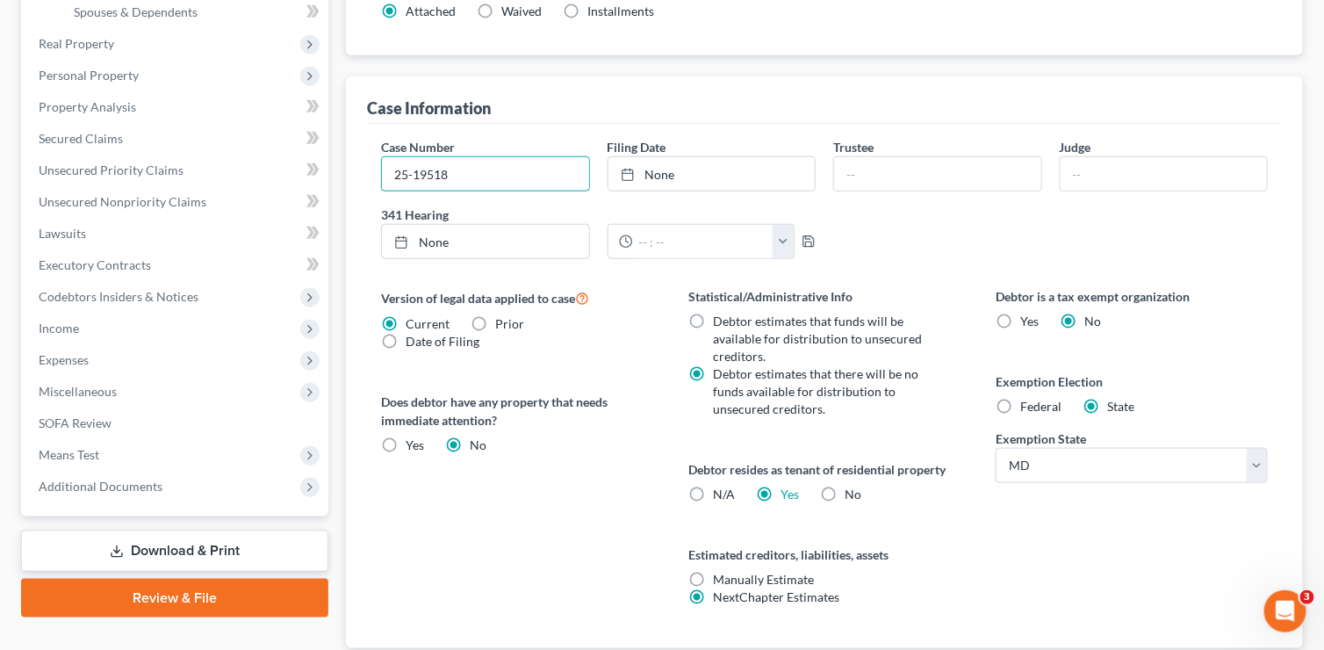
scroll to position [555, 0]
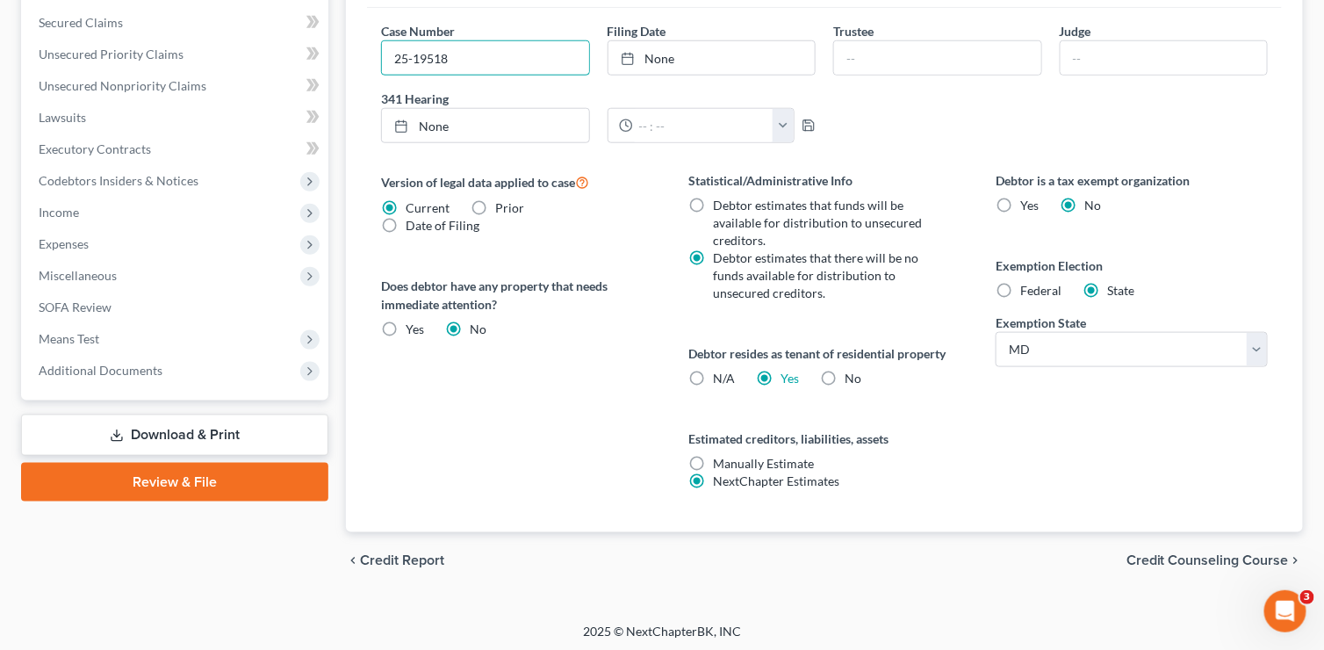
type input "25-19518"
click at [1168, 553] on span "Credit Counseling Course" at bounding box center [1208, 560] width 162 height 14
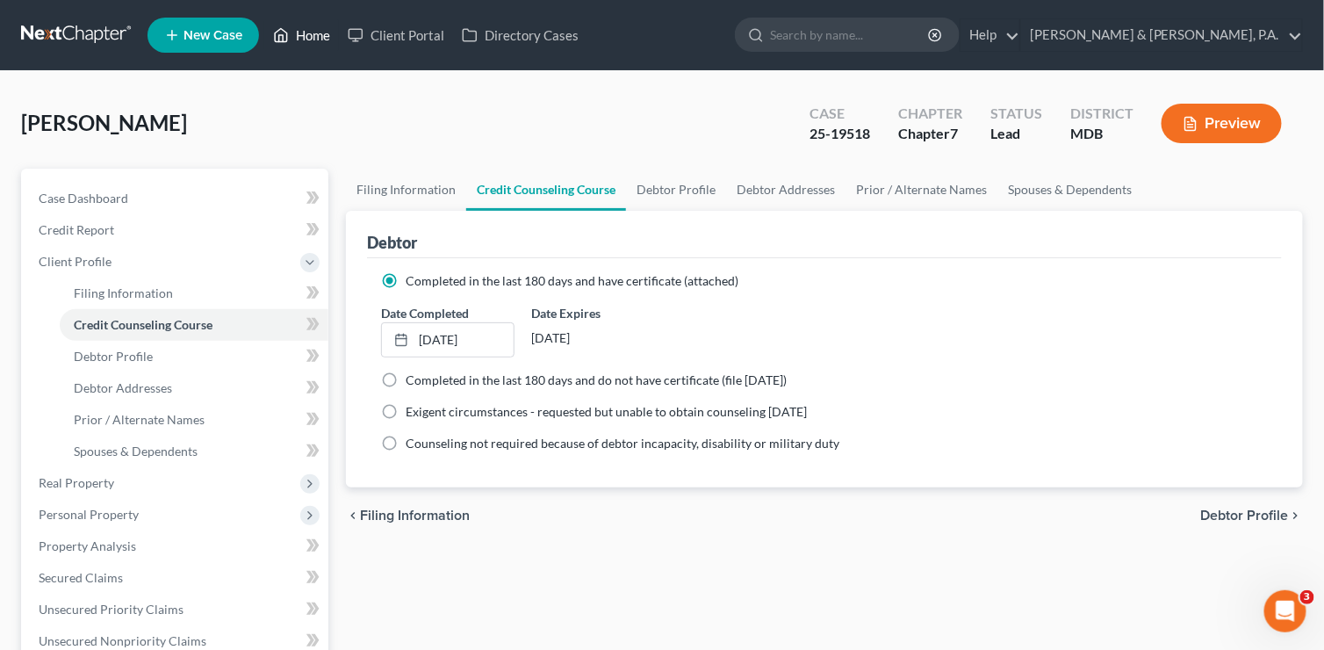
click at [319, 34] on link "Home" at bounding box center [301, 35] width 75 height 32
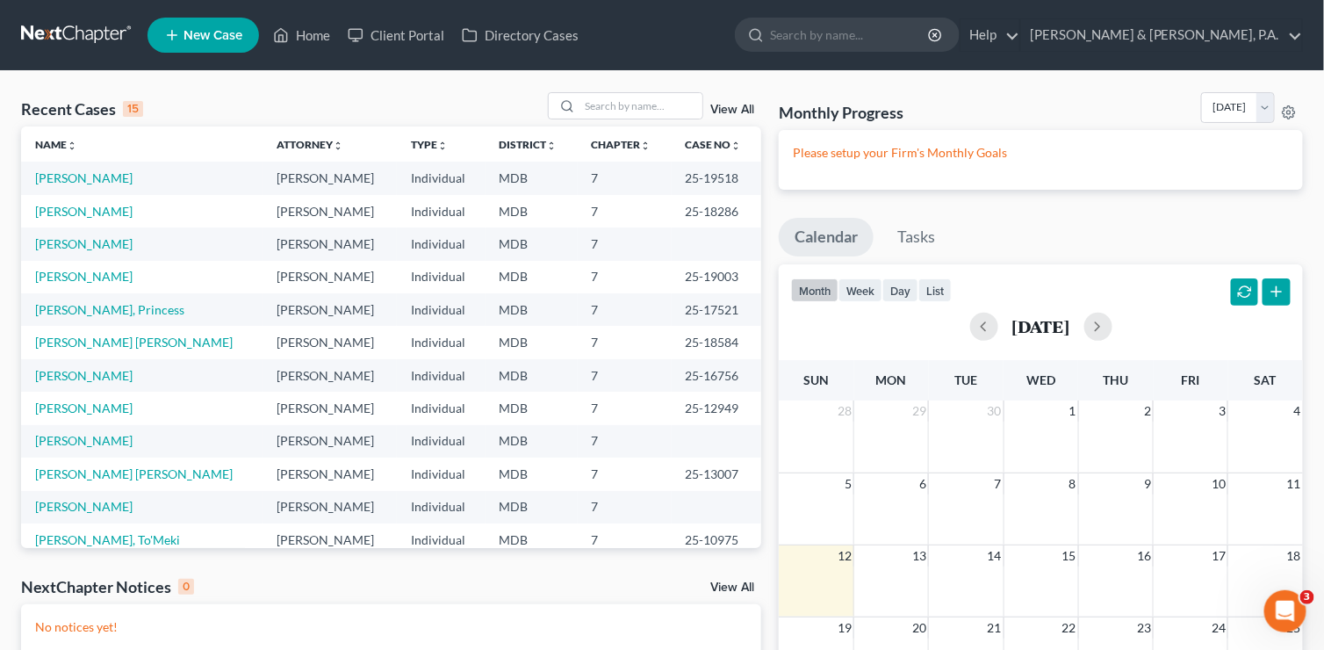
click at [616, 245] on td "7" at bounding box center [625, 243] width 94 height 32
click at [6, 580] on div "Recent Cases 15 View All Name unfold_more expand_more expand_less Attorney unfo…" at bounding box center [662, 477] width 1324 height 813
click at [89, 241] on link "[PERSON_NAME]" at bounding box center [83, 243] width 97 height 15
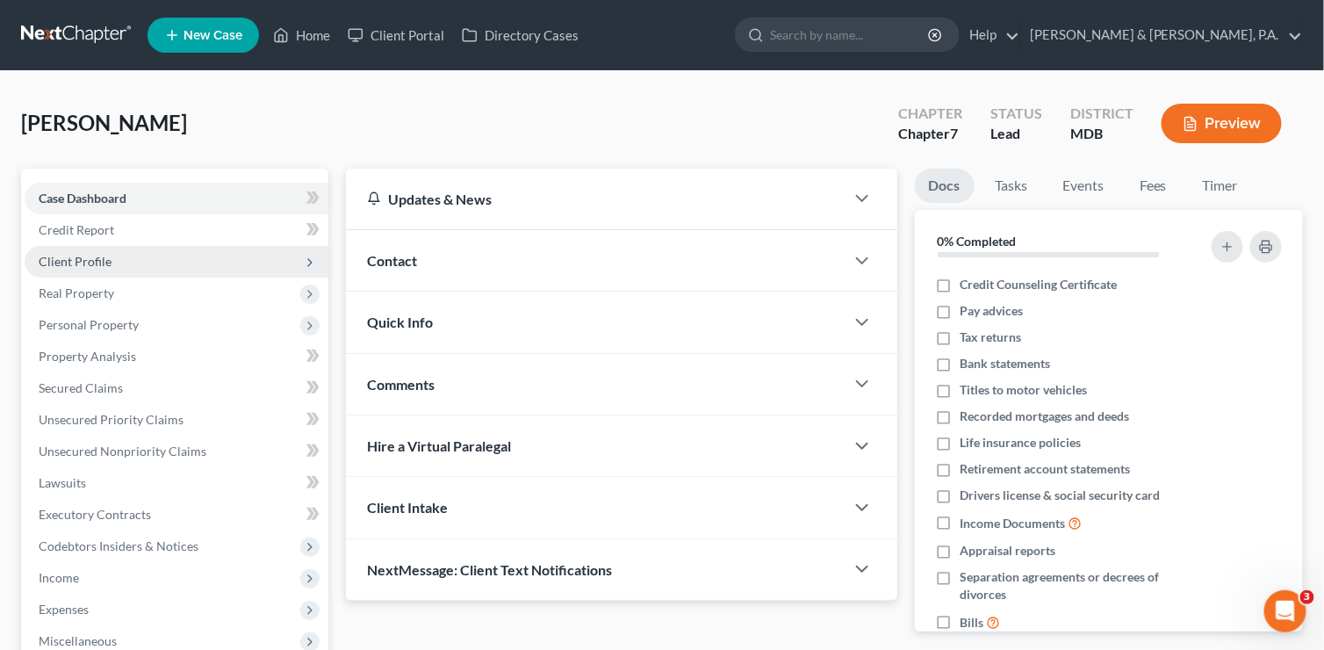
click at [110, 266] on span "Client Profile" at bounding box center [177, 262] width 304 height 32
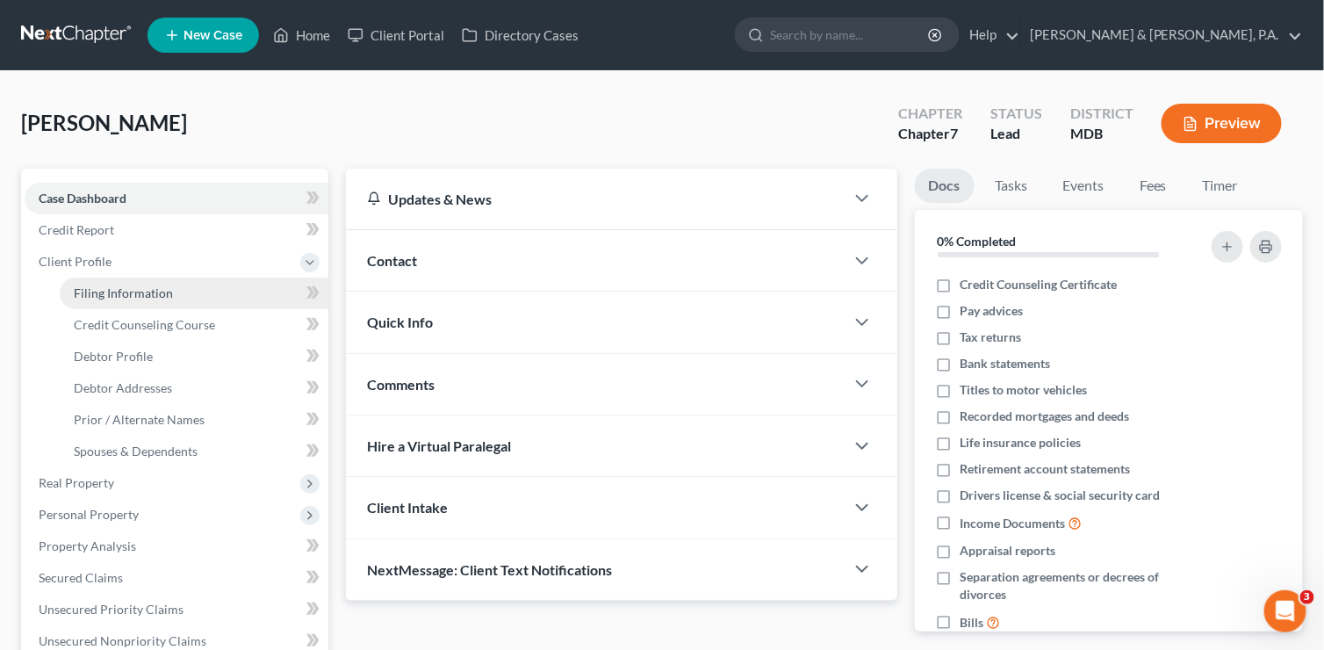
click at [119, 291] on span "Filing Information" at bounding box center [123, 292] width 99 height 15
select select "1"
select select "0"
select select "38"
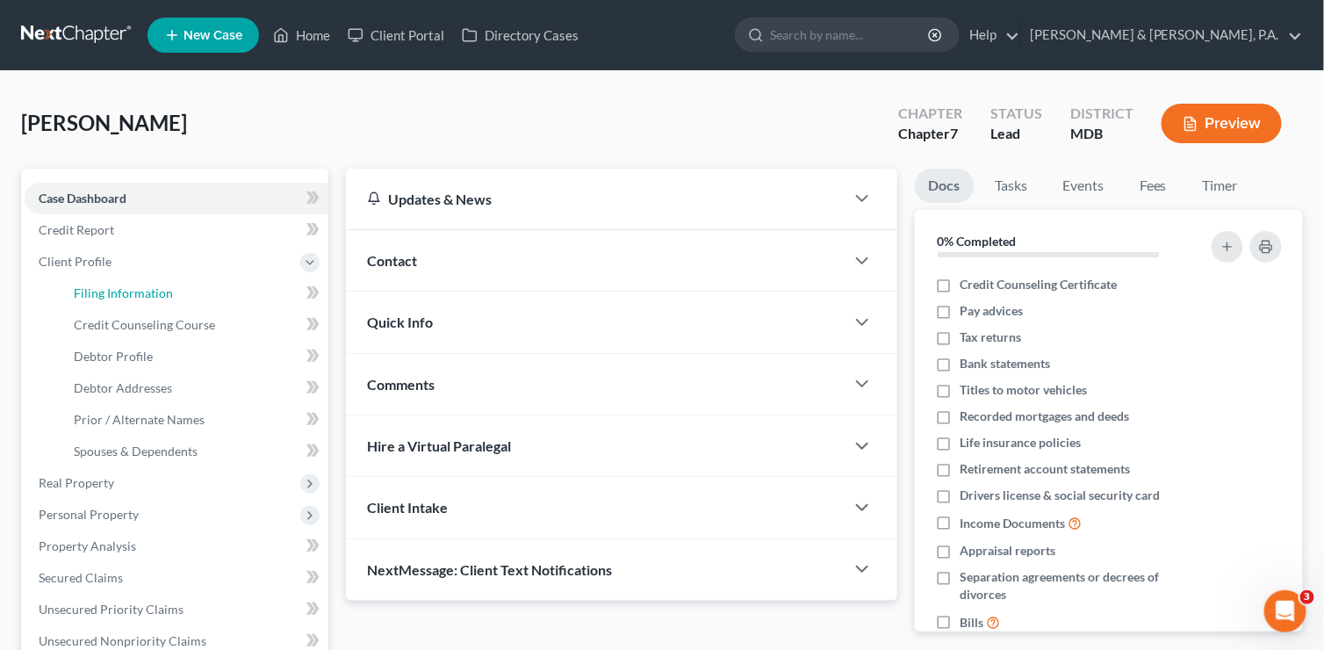
select select "0"
select select "21"
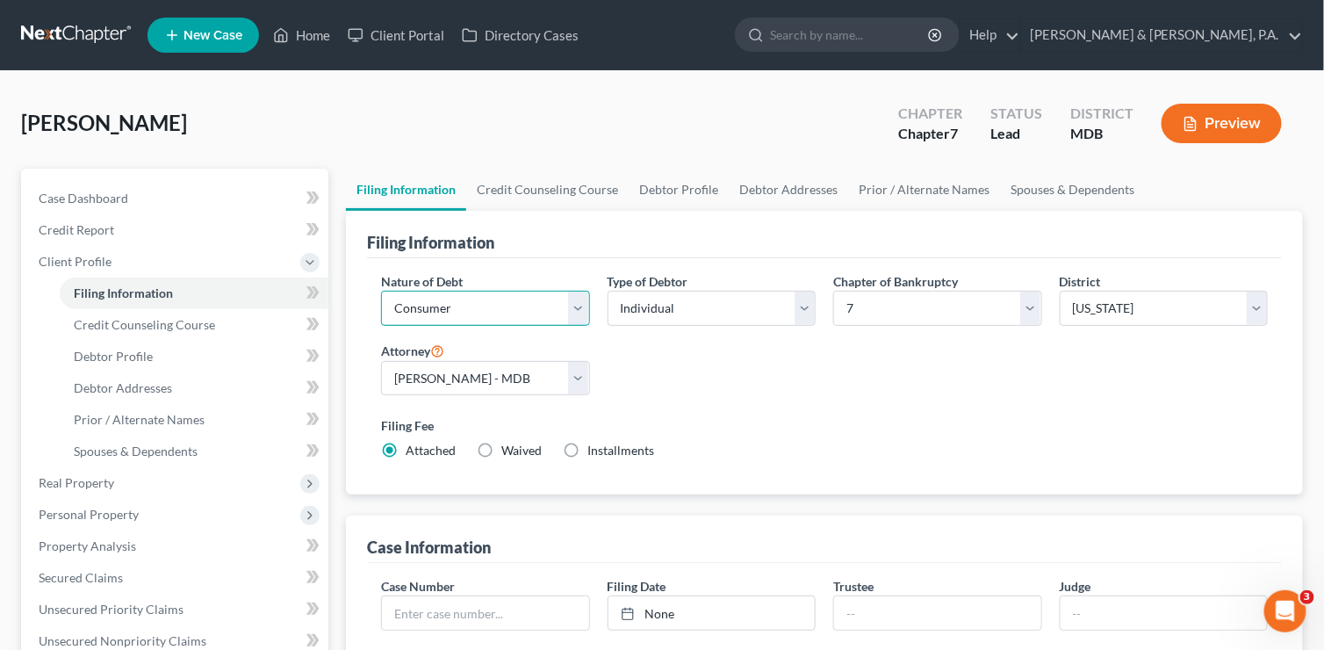
click at [450, 306] on select "Select Business Consumer Other" at bounding box center [485, 308] width 209 height 35
click at [811, 390] on div "Nature of Debt Select Business Consumer Other Nature of Business Select Clearin…" at bounding box center [824, 373] width 904 height 202
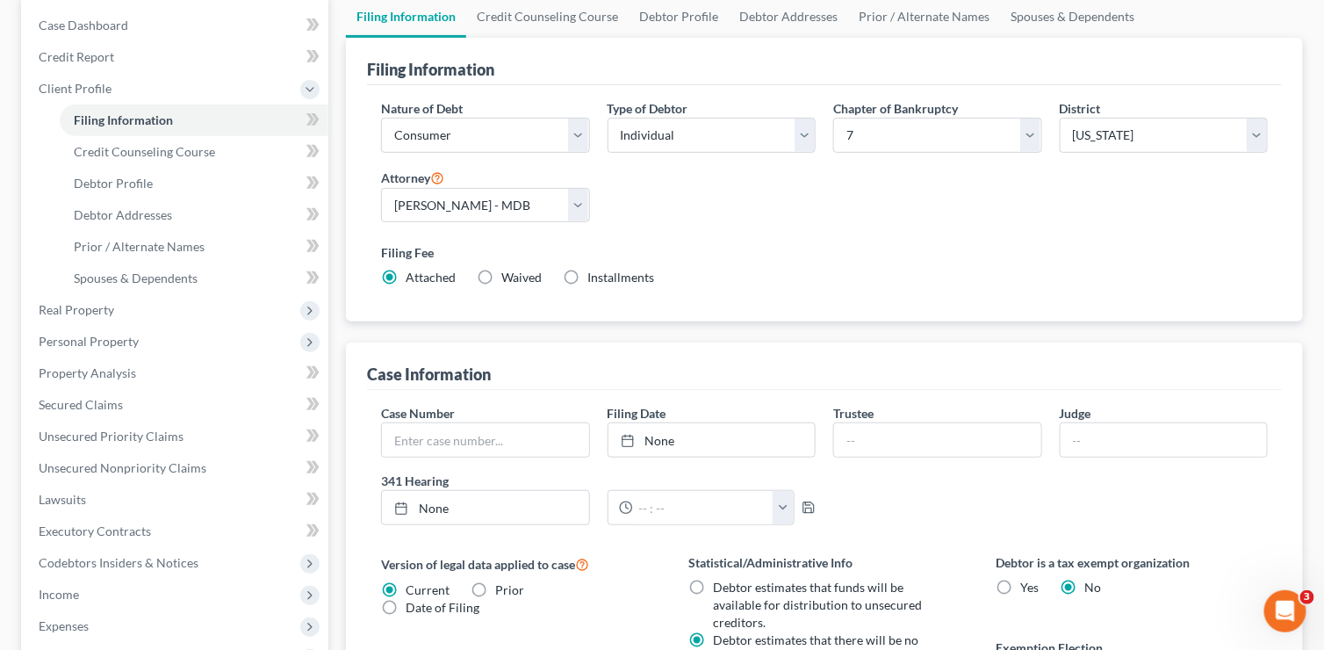
scroll to position [176, 0]
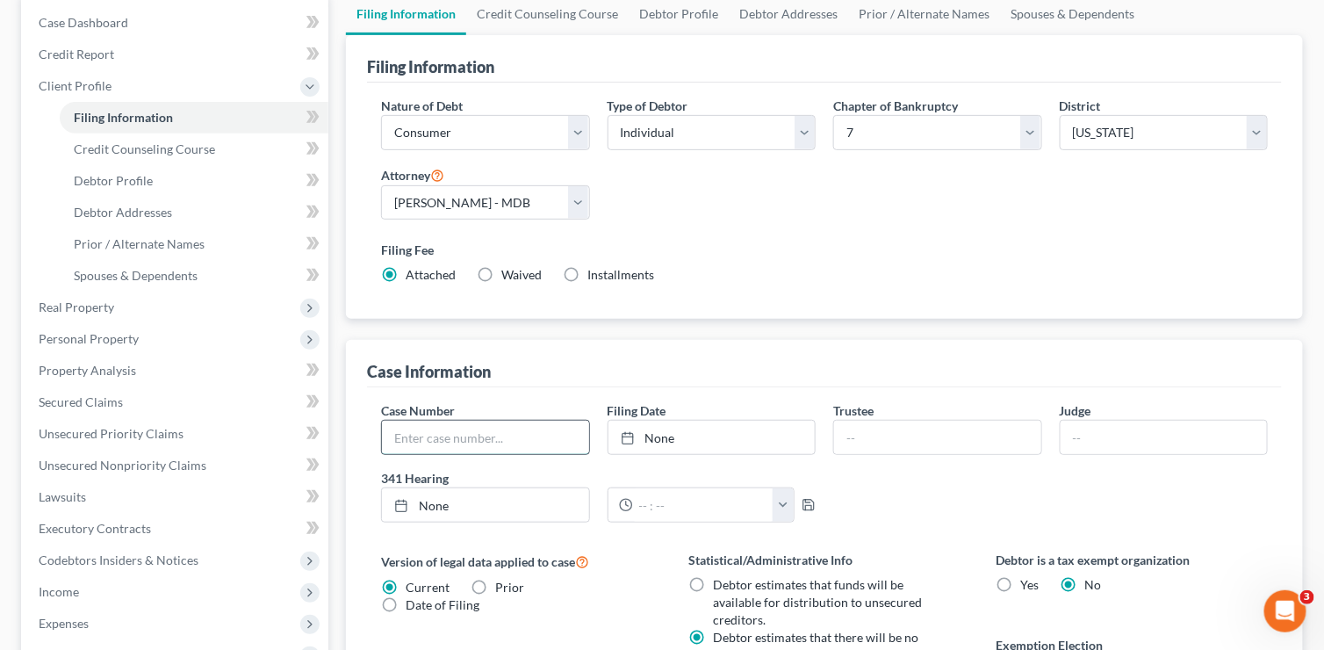
click at [479, 433] on input "text" at bounding box center [485, 437] width 207 height 33
type input "25-19374"
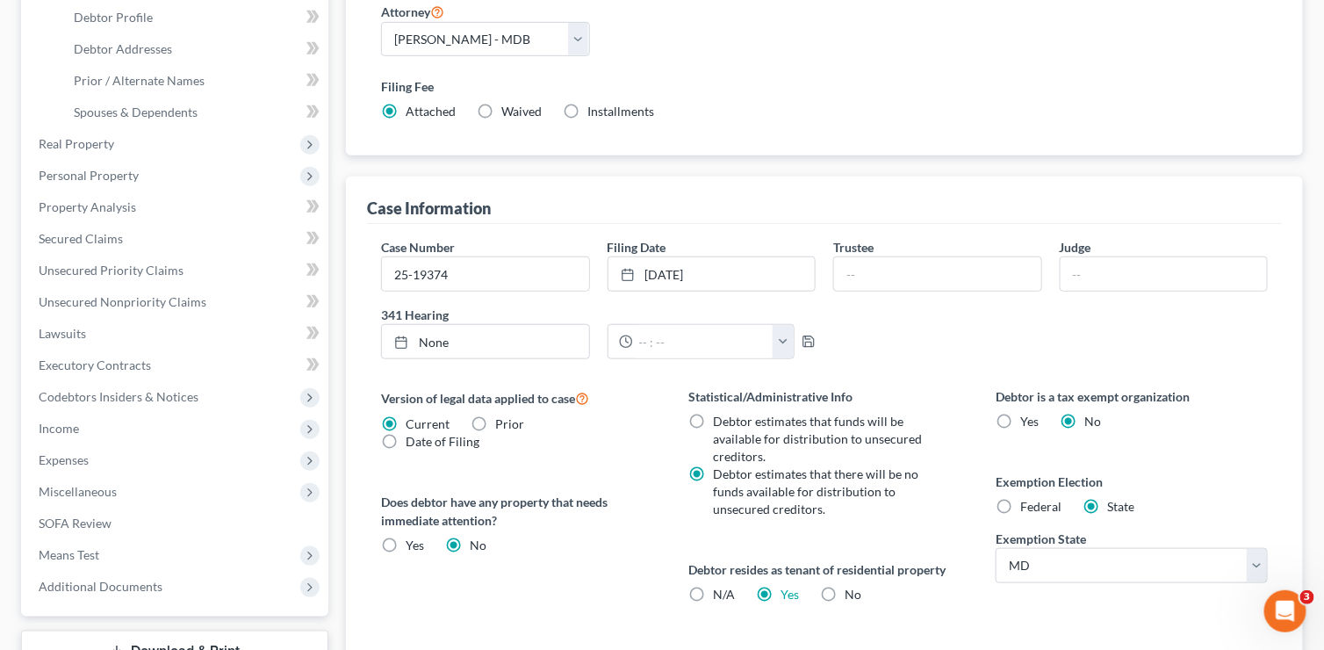
scroll to position [351, 0]
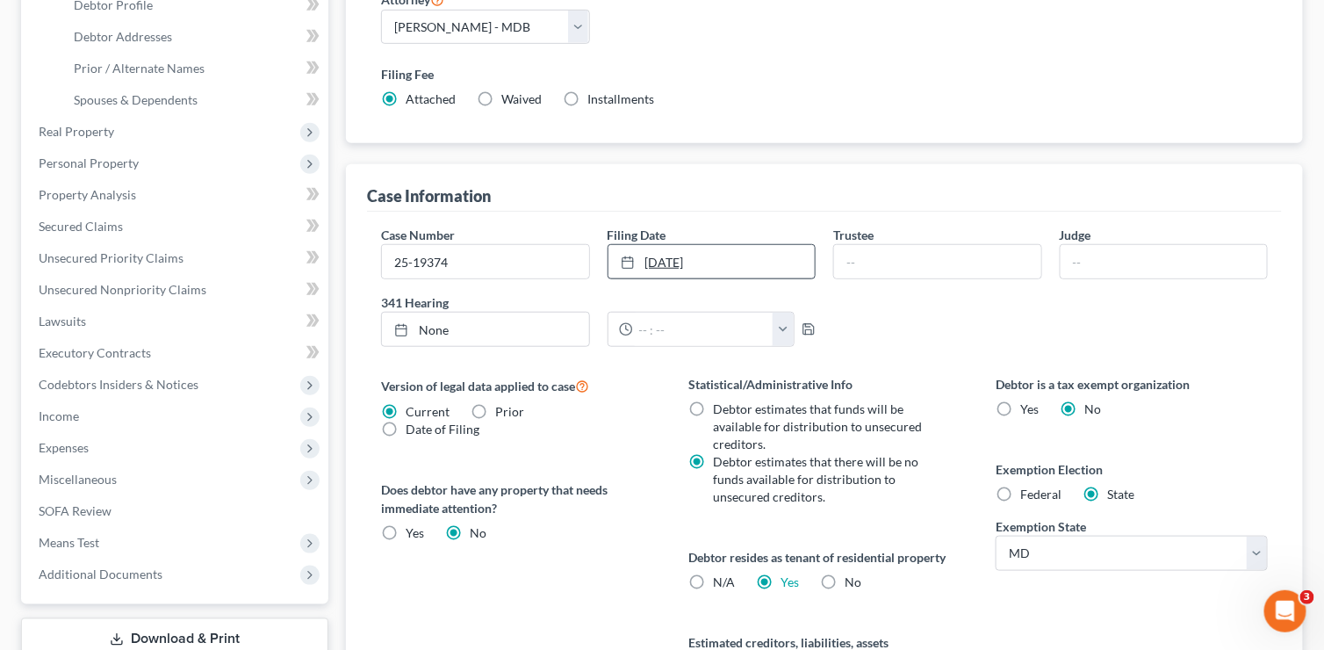
click at [621, 256] on icon at bounding box center [628, 263] width 14 height 14
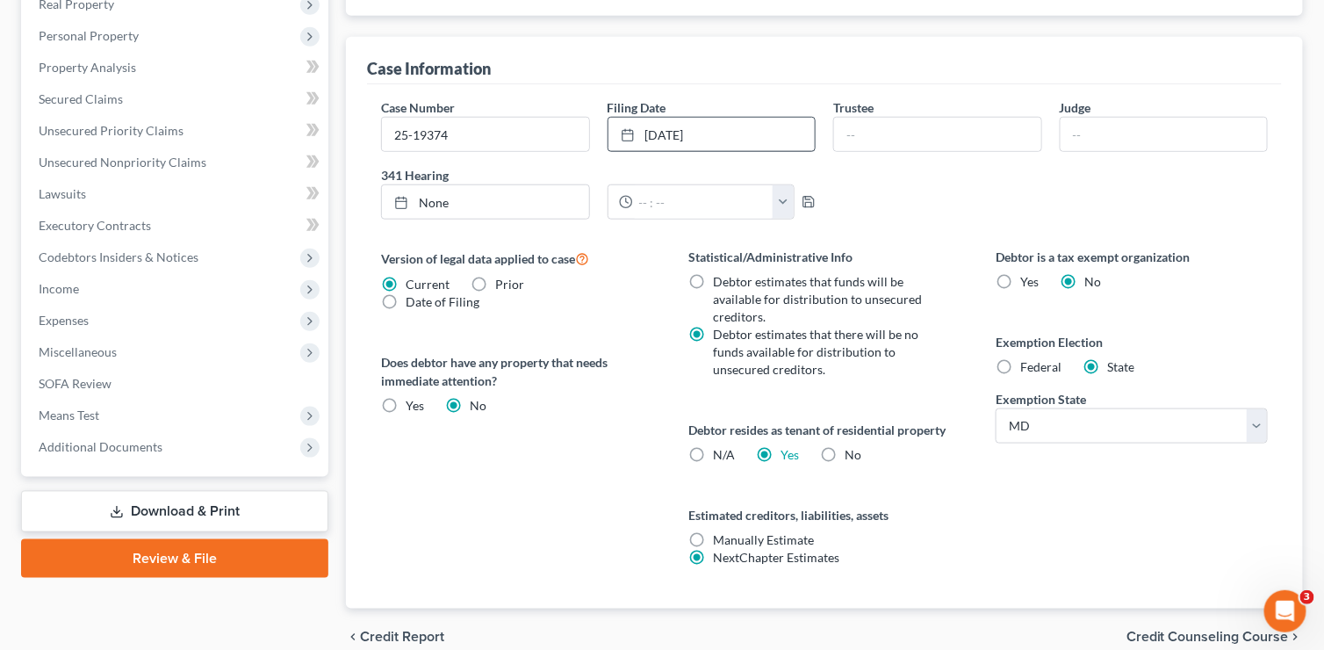
scroll to position [555, 0]
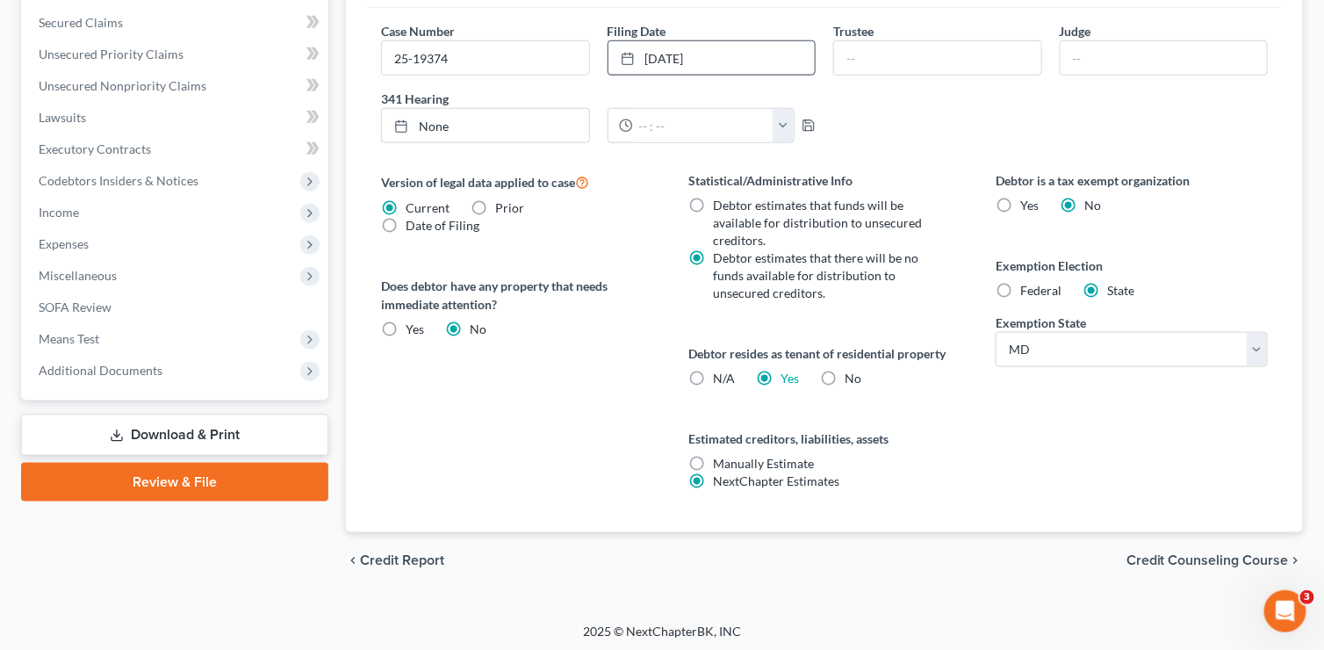
click at [1229, 558] on span "Credit Counseling Course" at bounding box center [1208, 560] width 162 height 14
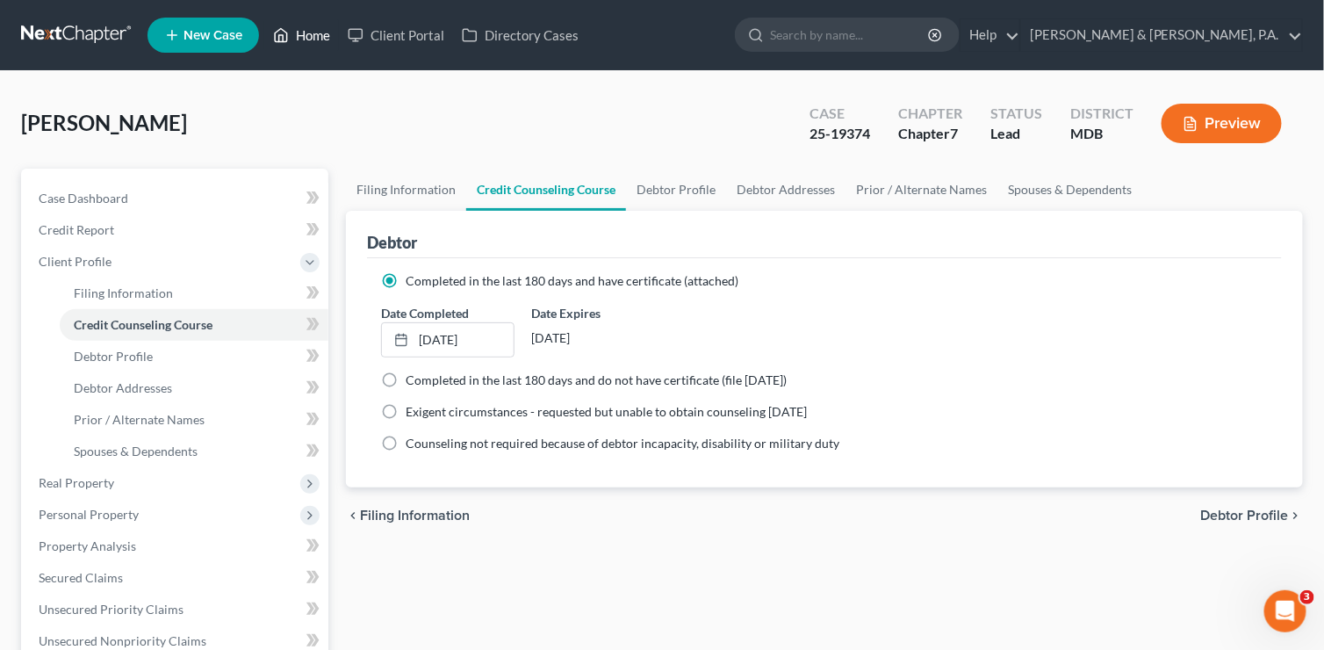
click at [310, 32] on link "Home" at bounding box center [301, 35] width 75 height 32
